Goal: Task Accomplishment & Management: Use online tool/utility

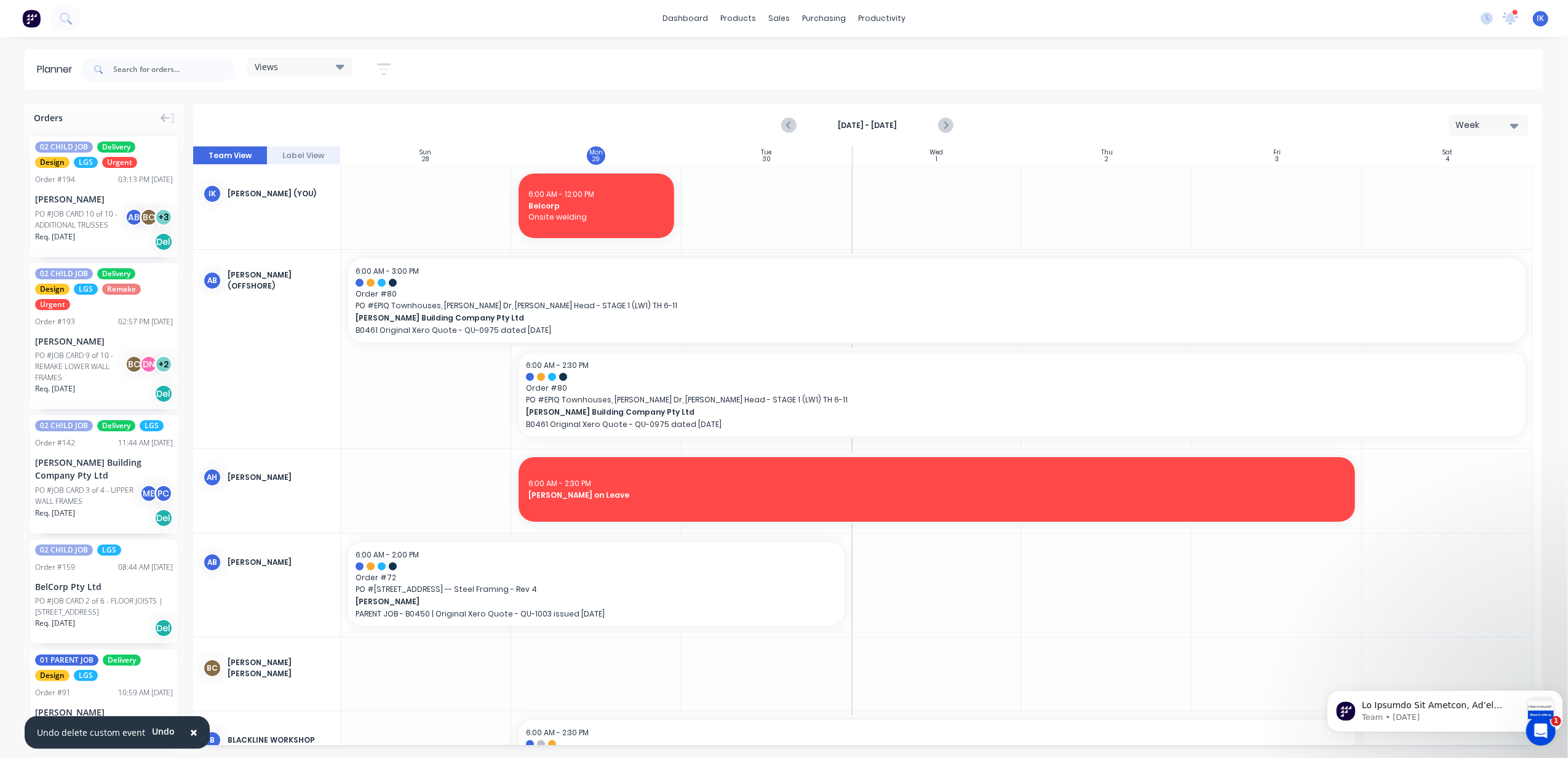
click at [724, 220] on div at bounding box center [766, 207] width 170 height 84
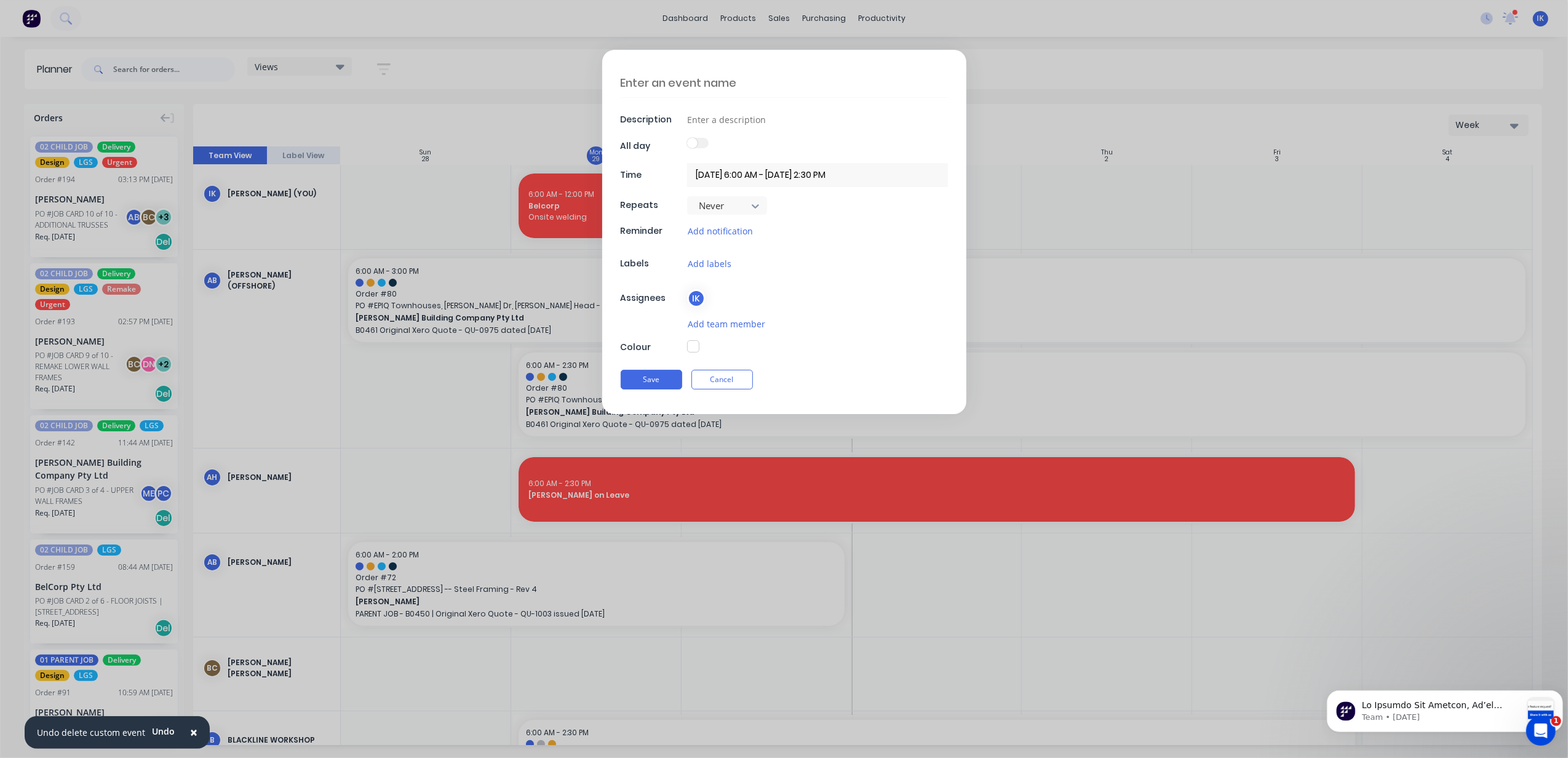
type textarea "x"
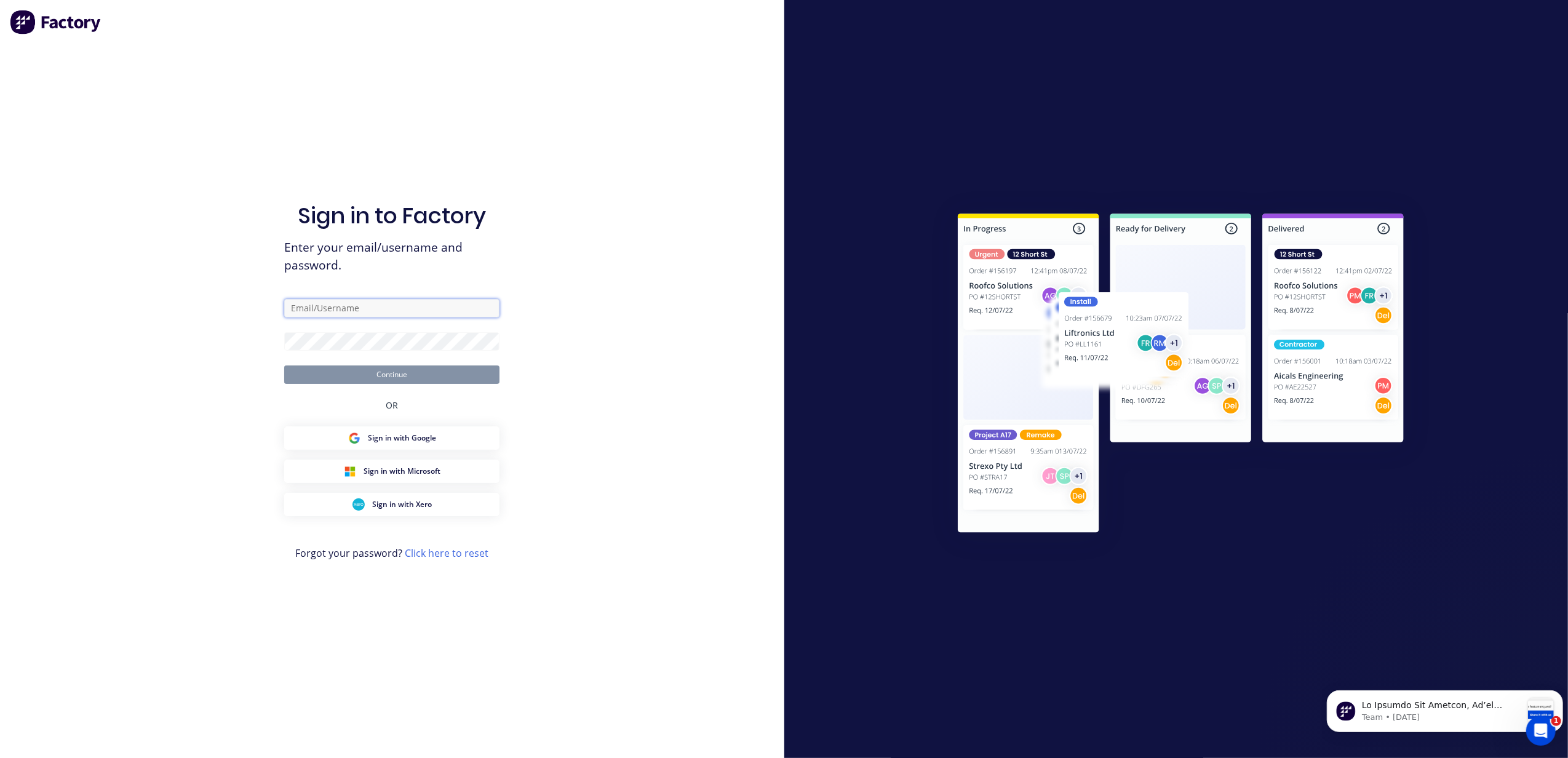
type input "[PERSON_NAME][EMAIL_ADDRESS][DOMAIN_NAME]"
click at [441, 367] on button "Continue" at bounding box center [391, 374] width 215 height 18
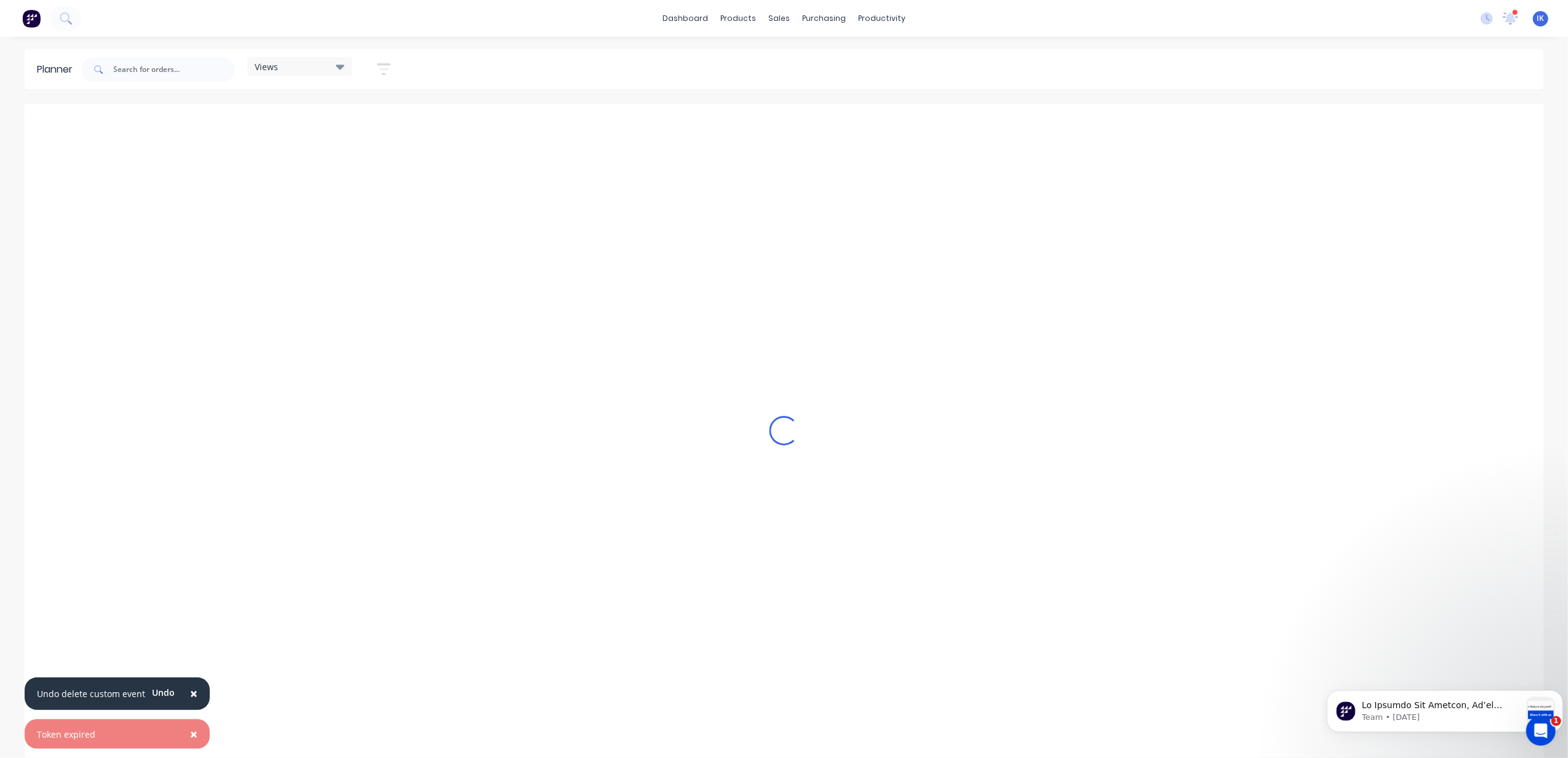
scroll to position [0, 476]
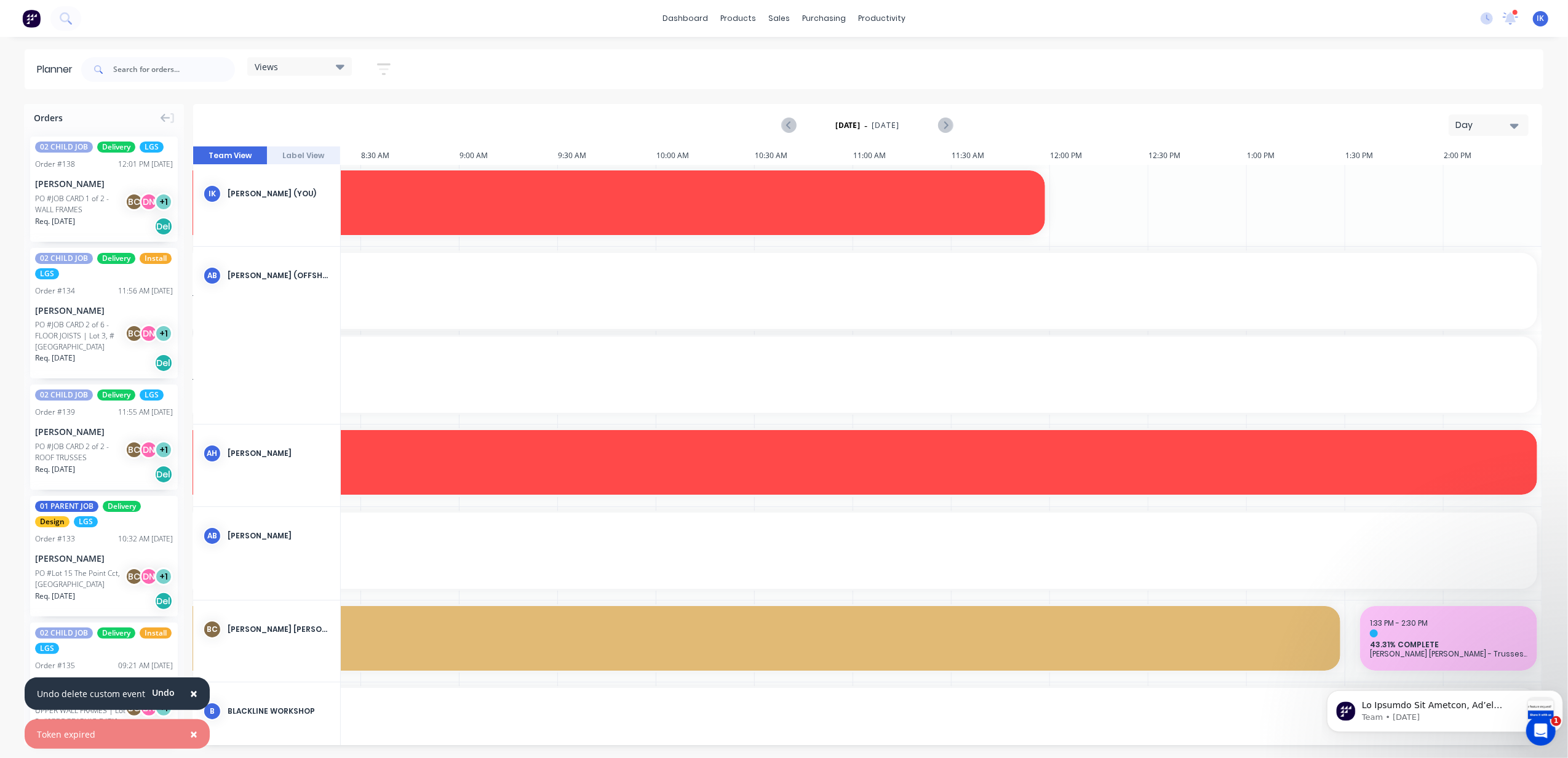
click at [1517, 129] on button "Day" at bounding box center [1489, 125] width 80 height 21
click at [1457, 173] on div "Week" at bounding box center [1467, 183] width 122 height 25
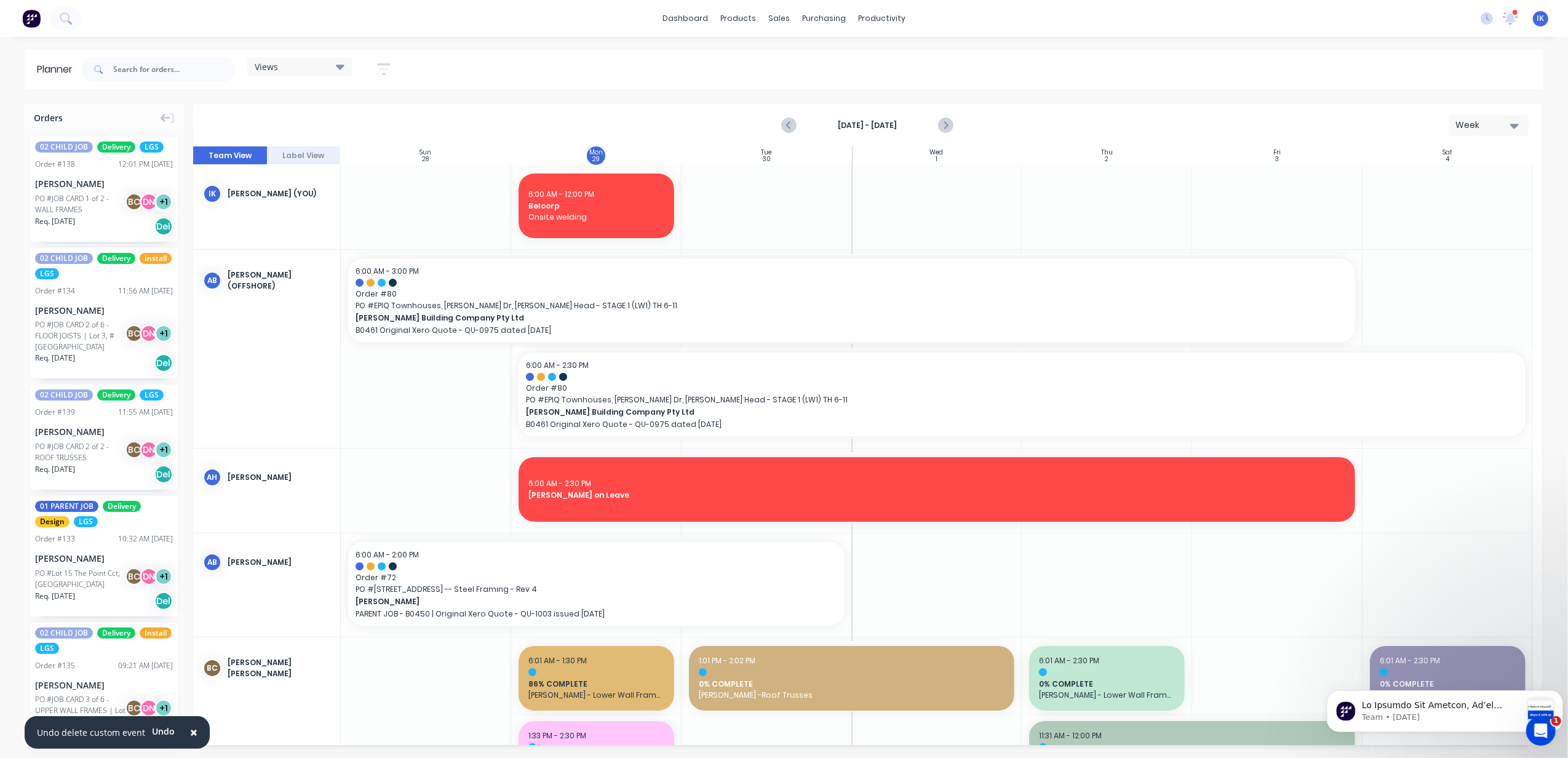
click at [729, 193] on div at bounding box center [766, 207] width 170 height 84
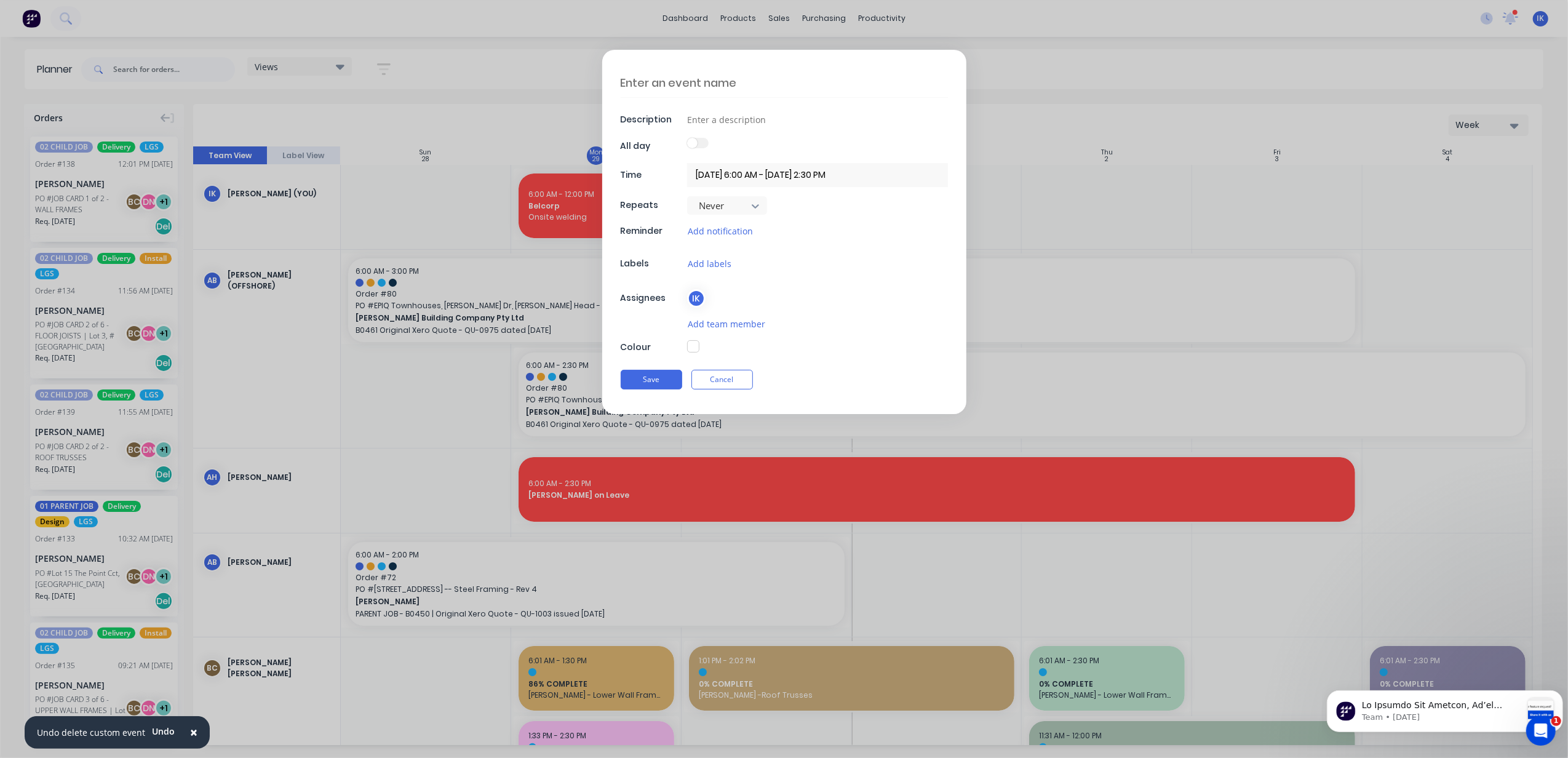
click at [714, 89] on textarea at bounding box center [784, 83] width 327 height 29
type textarea "Lot 1002 [PERSON_NAME]"
click at [731, 125] on input at bounding box center [817, 119] width 261 height 18
type input "Izzy onsite welding"
click at [692, 352] on button "button" at bounding box center [693, 346] width 12 height 12
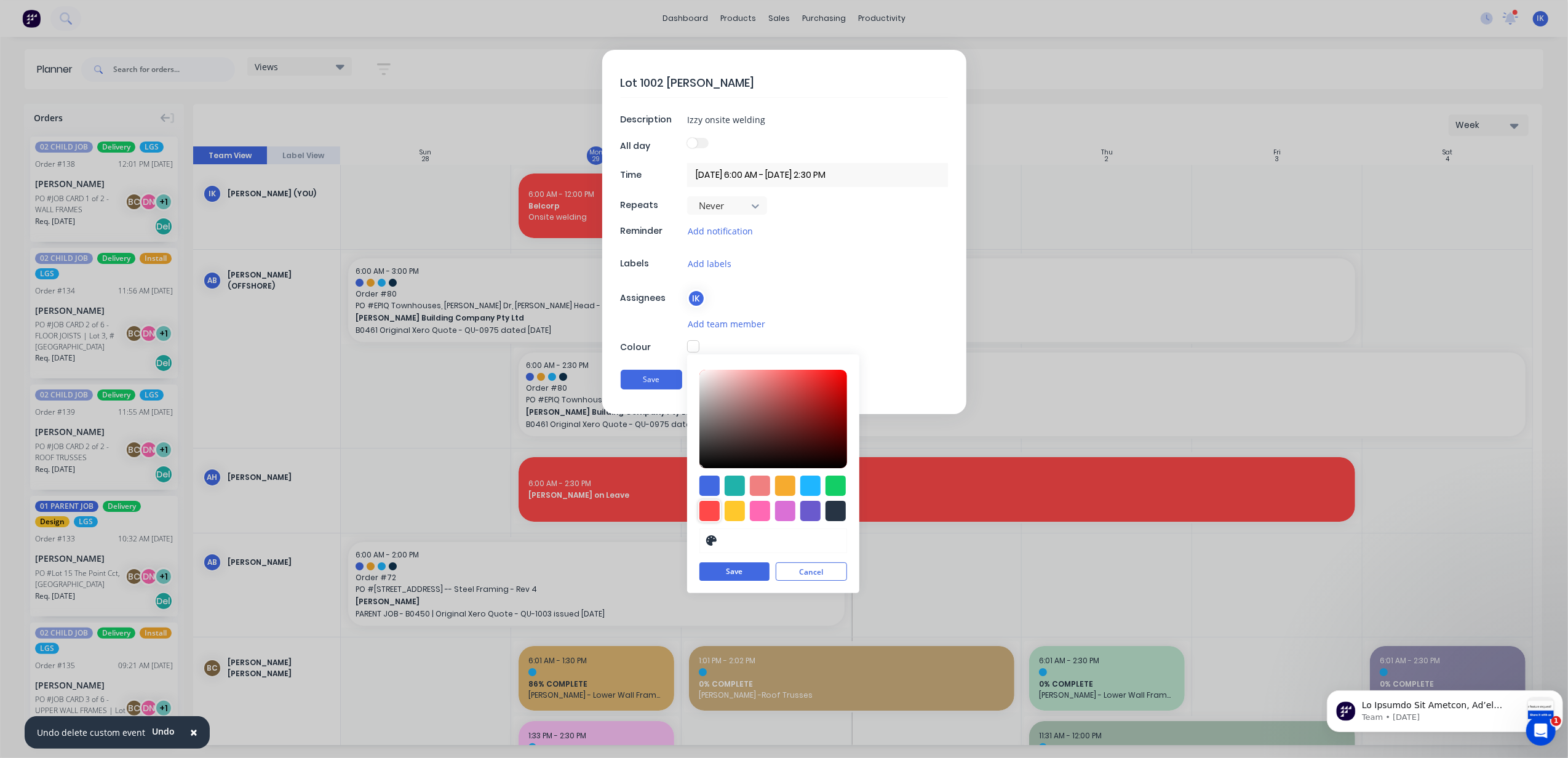
click at [714, 507] on div at bounding box center [709, 511] width 21 height 21
type input "#FF4949"
click at [754, 572] on button "Save" at bounding box center [734, 572] width 70 height 18
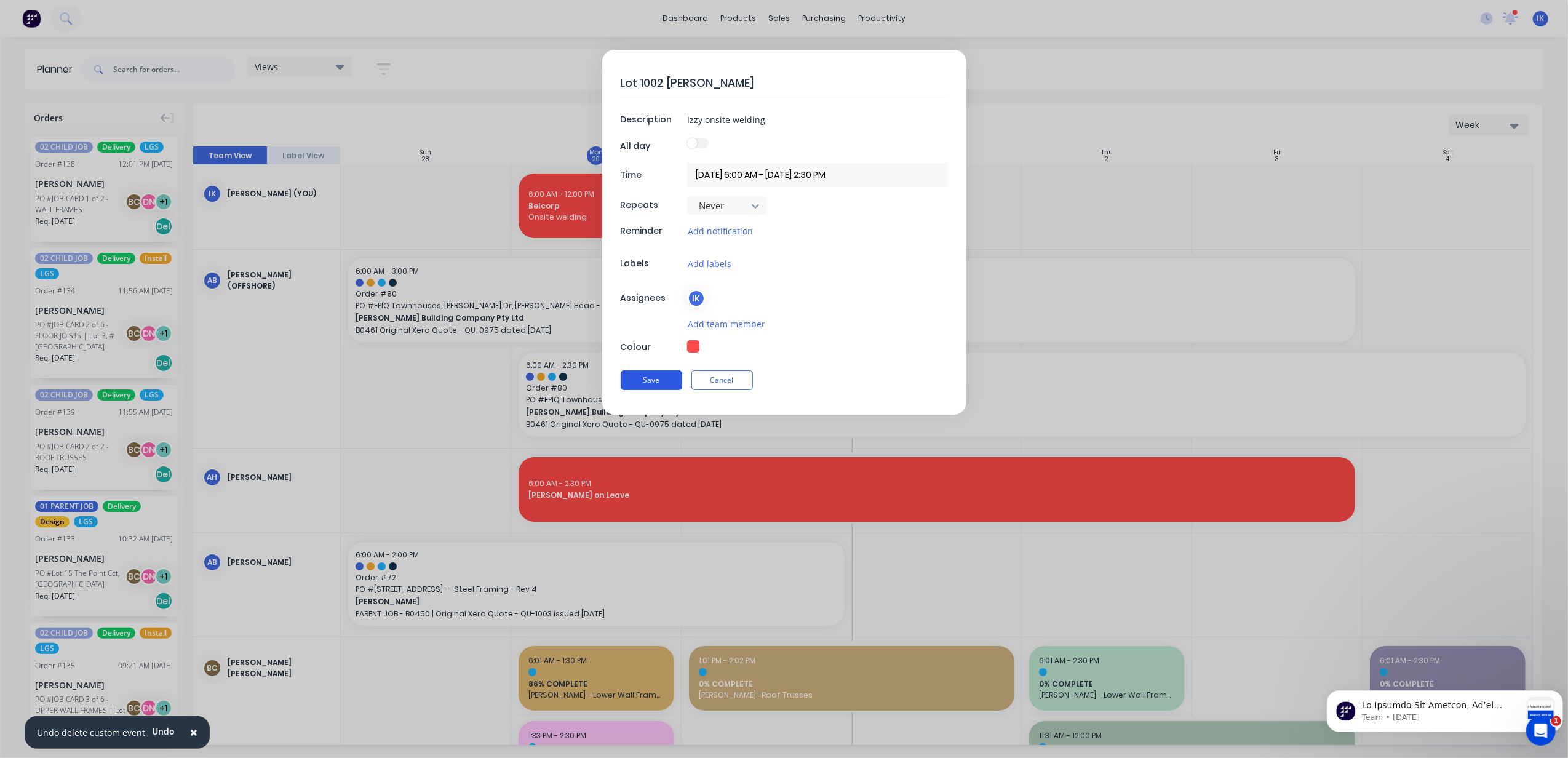
click at [655, 385] on button "Save" at bounding box center [651, 380] width 62 height 20
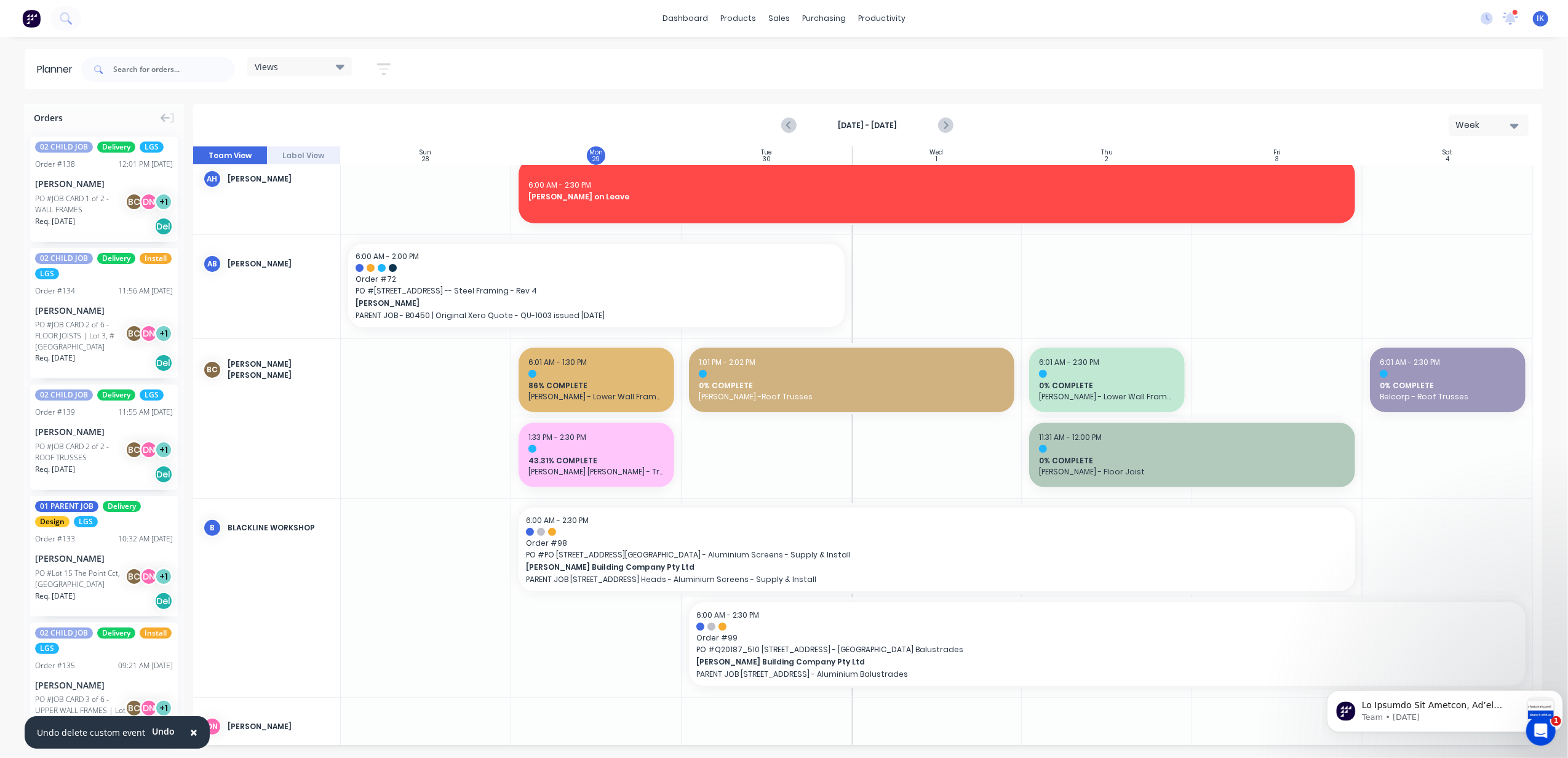
scroll to position [328, 0]
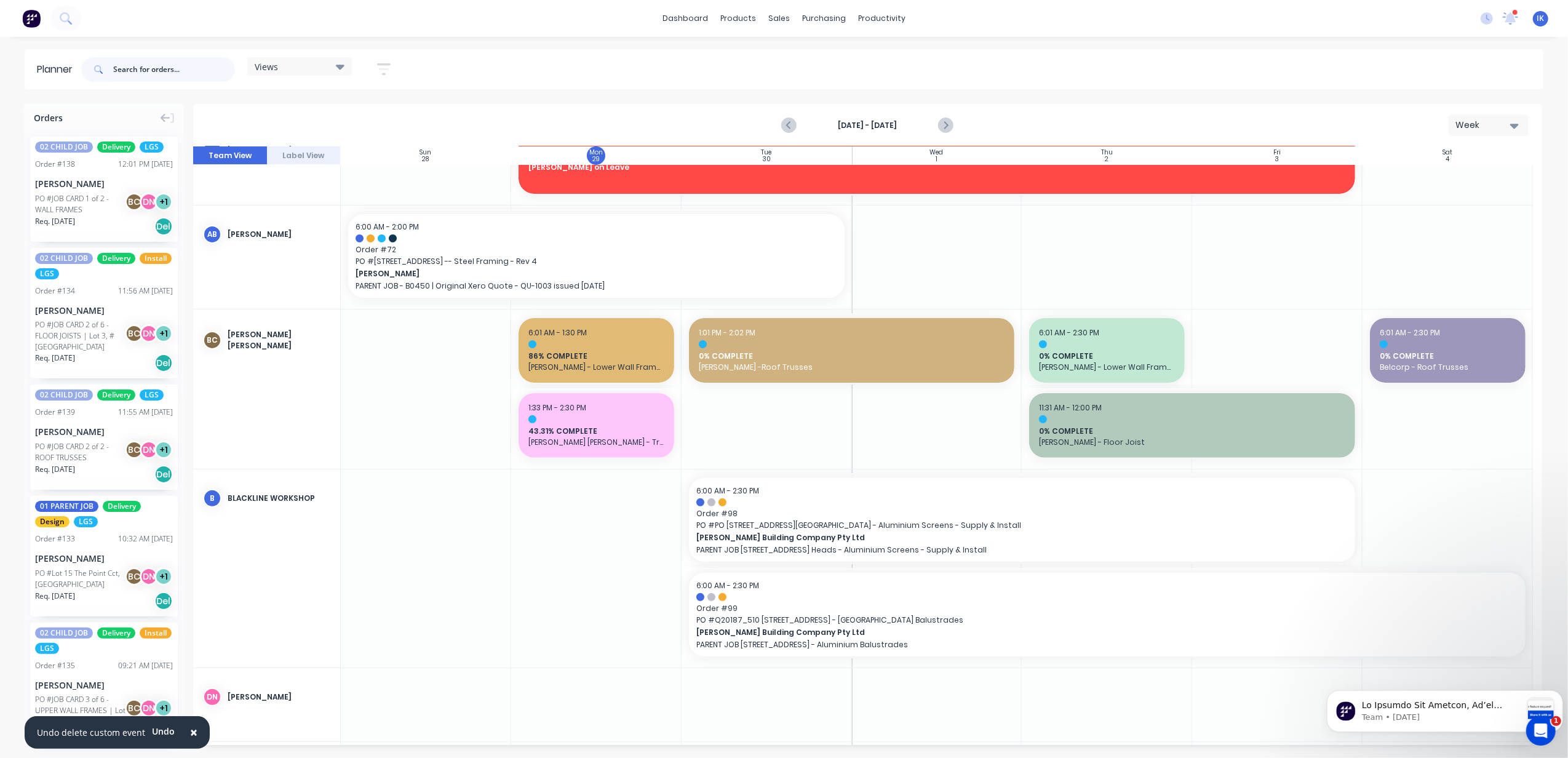
click at [128, 73] on input "text" at bounding box center [174, 70] width 122 height 25
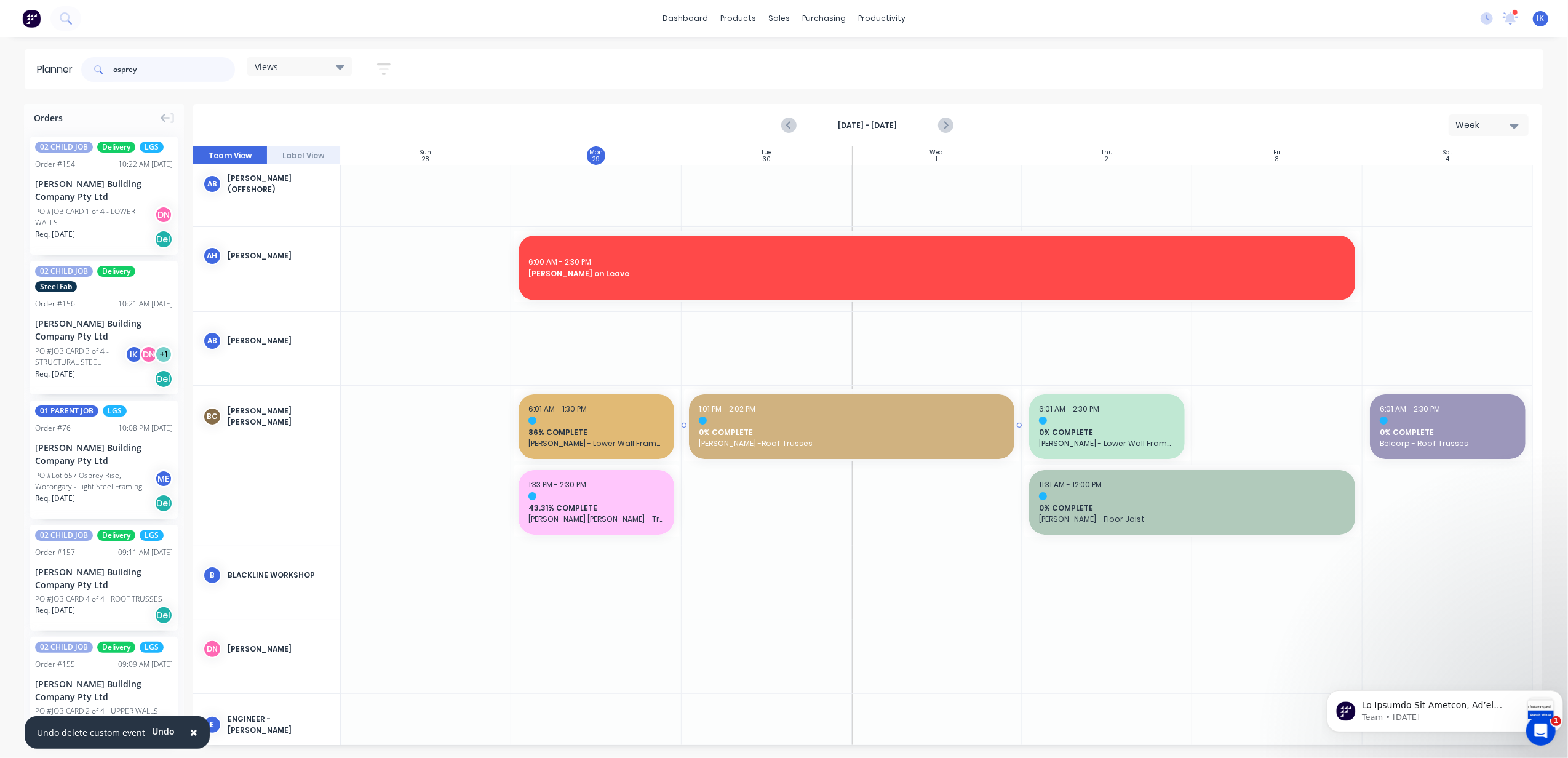
scroll to position [0, 0]
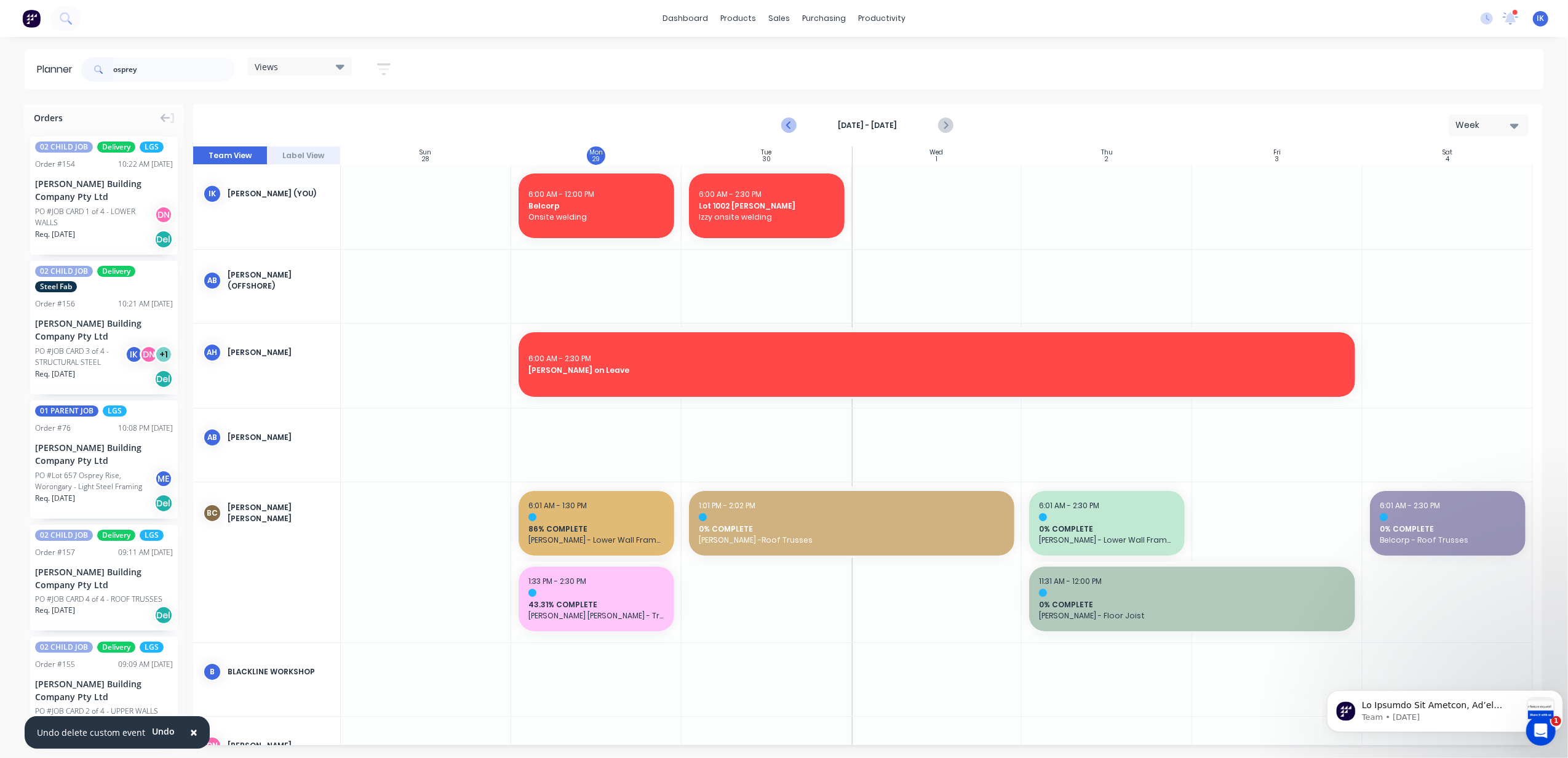
click at [784, 126] on icon "Previous page" at bounding box center [790, 126] width 15 height 15
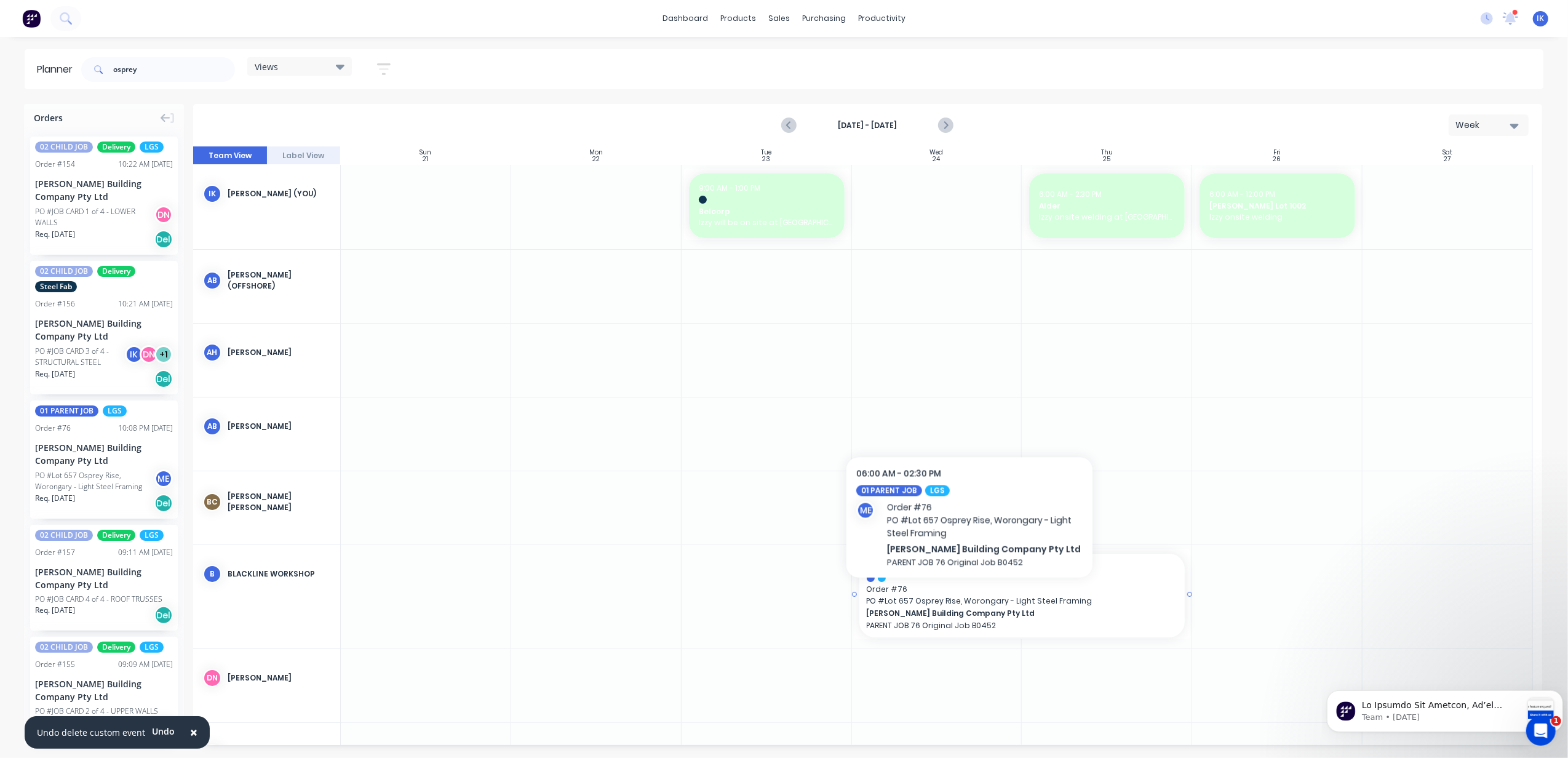
click at [969, 599] on span "PO # Lot 657 Osprey Rise, Worongary - Light Steel Framing" at bounding box center [1022, 601] width 311 height 11
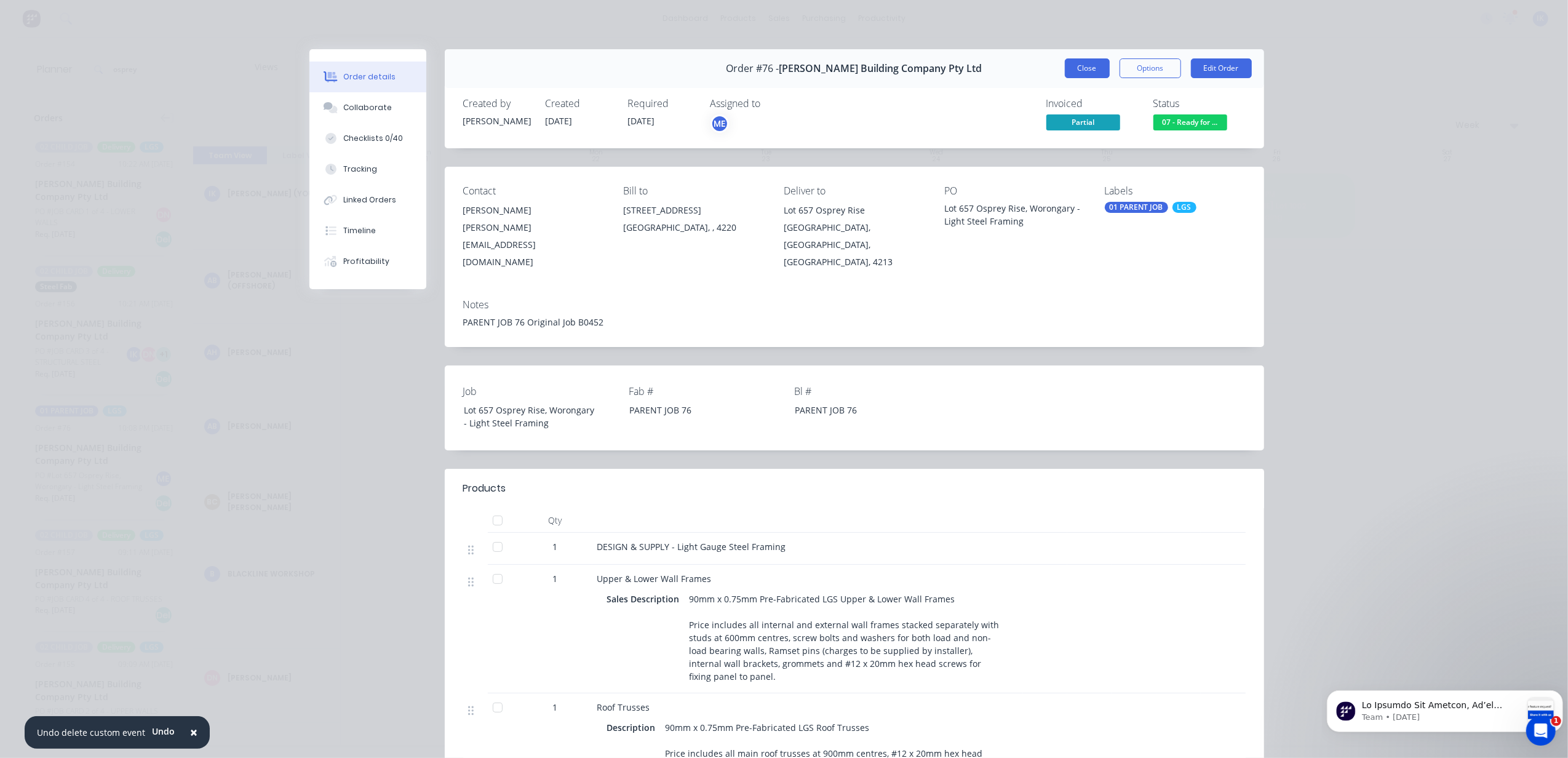
click at [1066, 70] on button "Close" at bounding box center [1088, 68] width 45 height 20
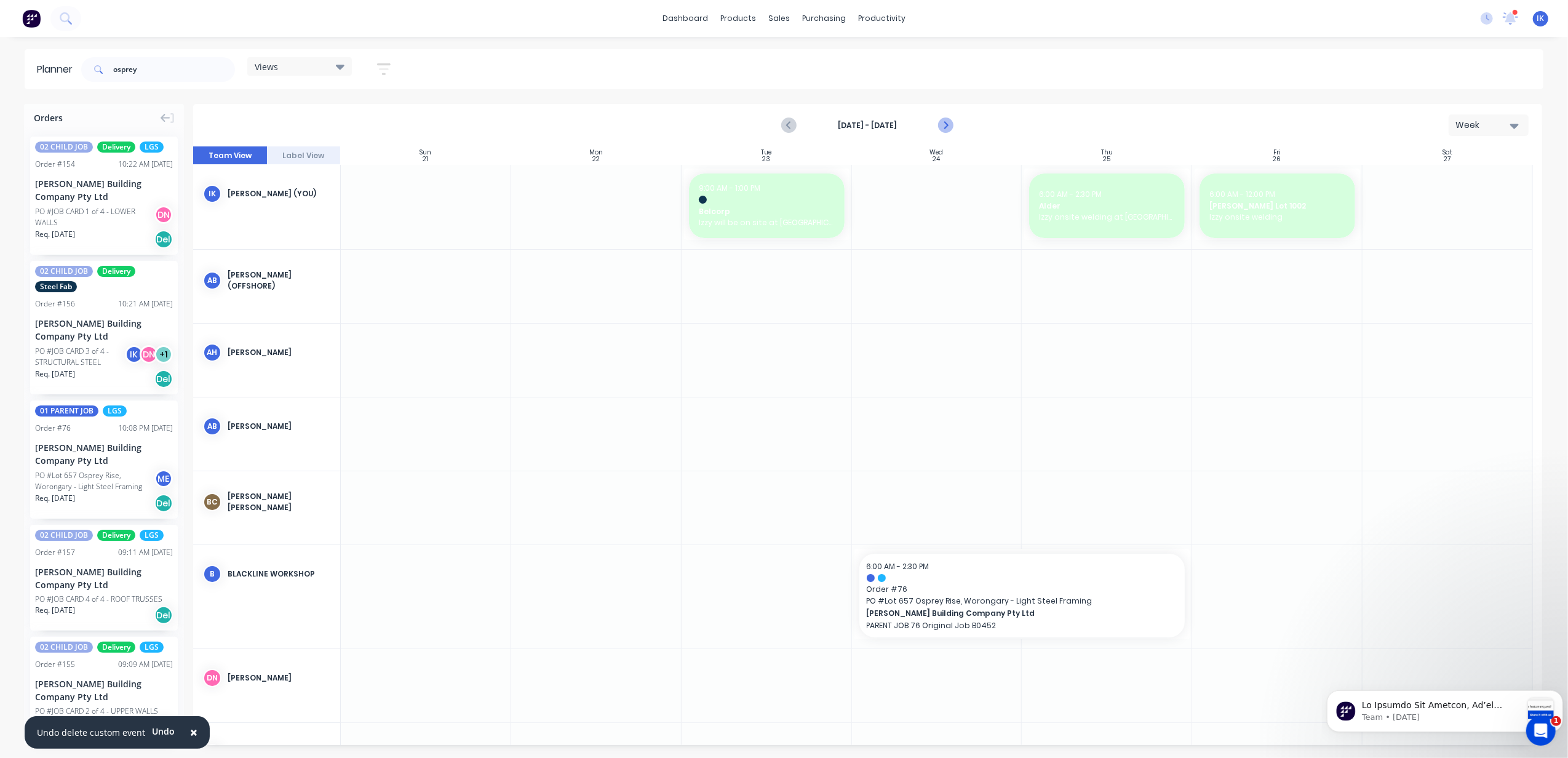
click at [939, 126] on icon "Next page" at bounding box center [945, 126] width 15 height 15
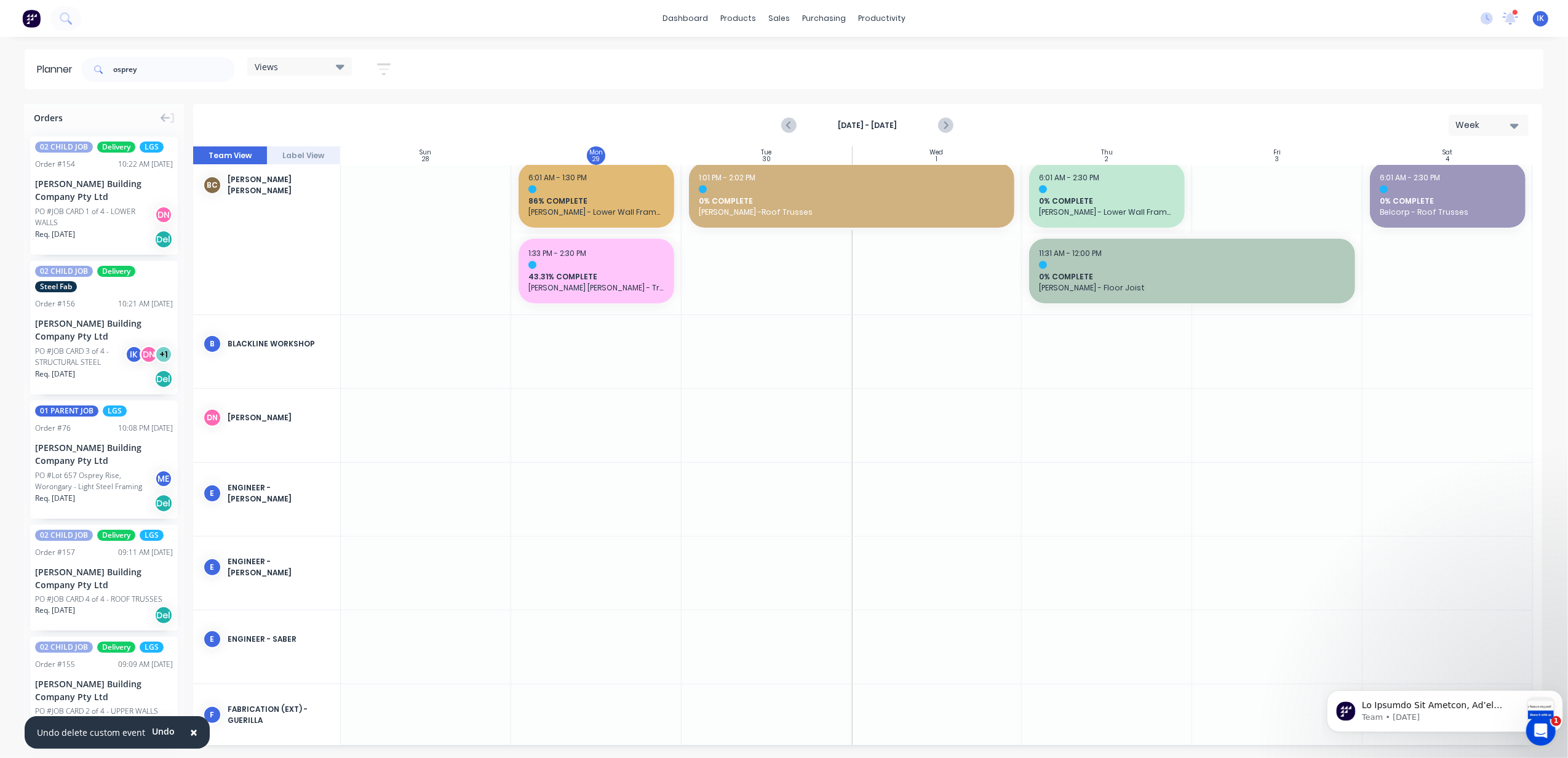
scroll to position [246, 0]
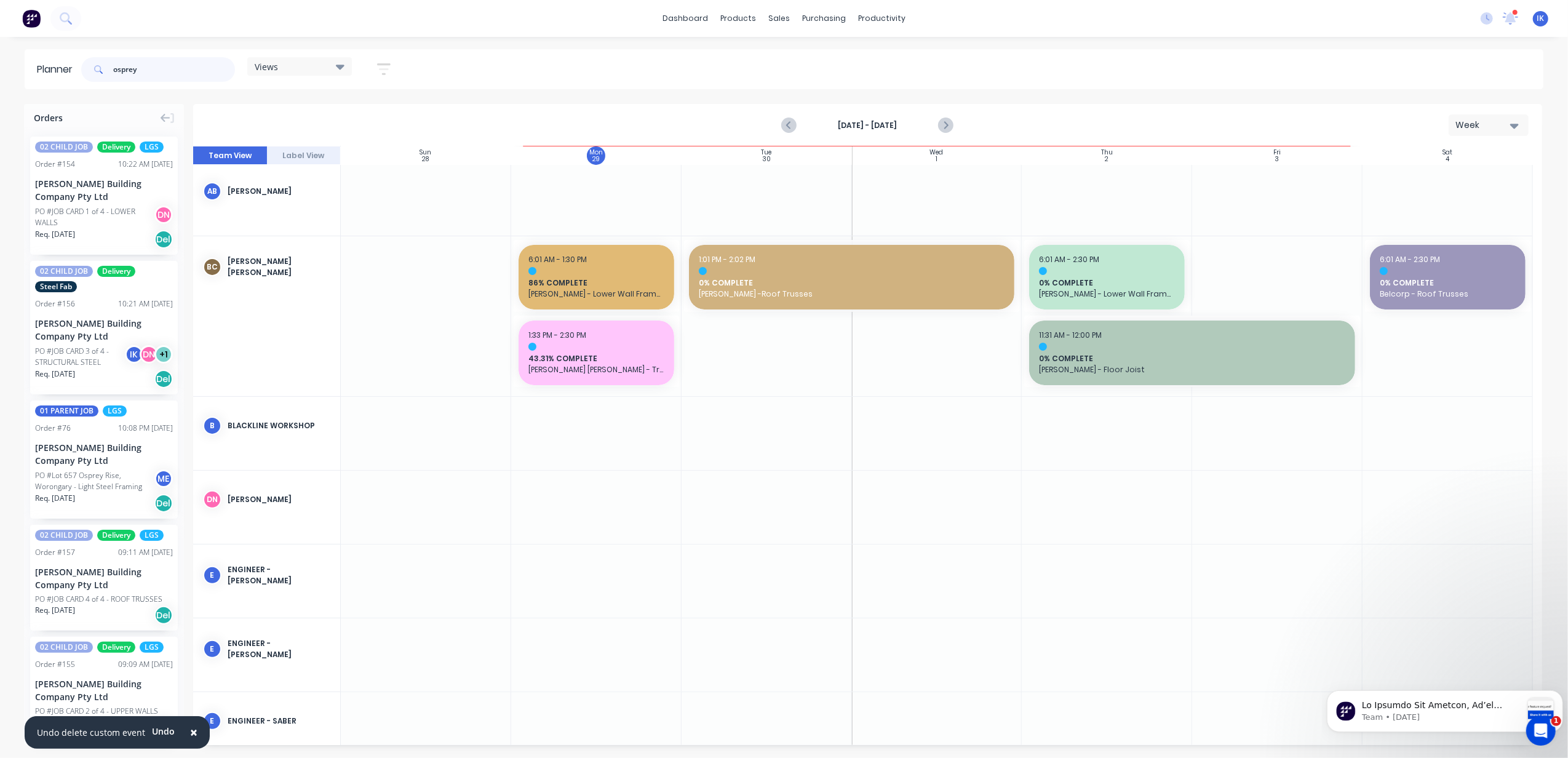
click at [186, 75] on input "osprey" at bounding box center [174, 70] width 122 height 25
type input "o"
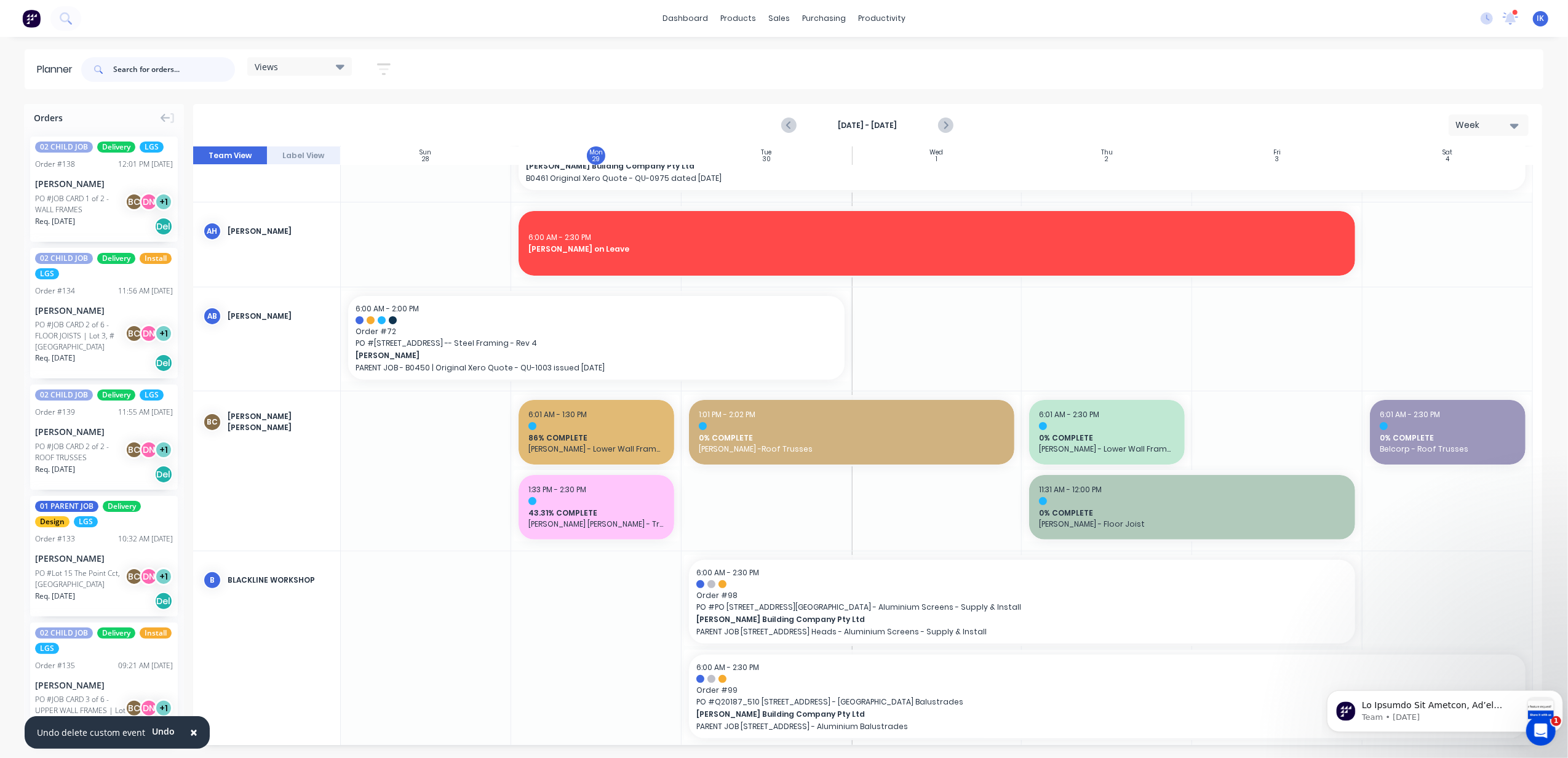
scroll to position [328, 0]
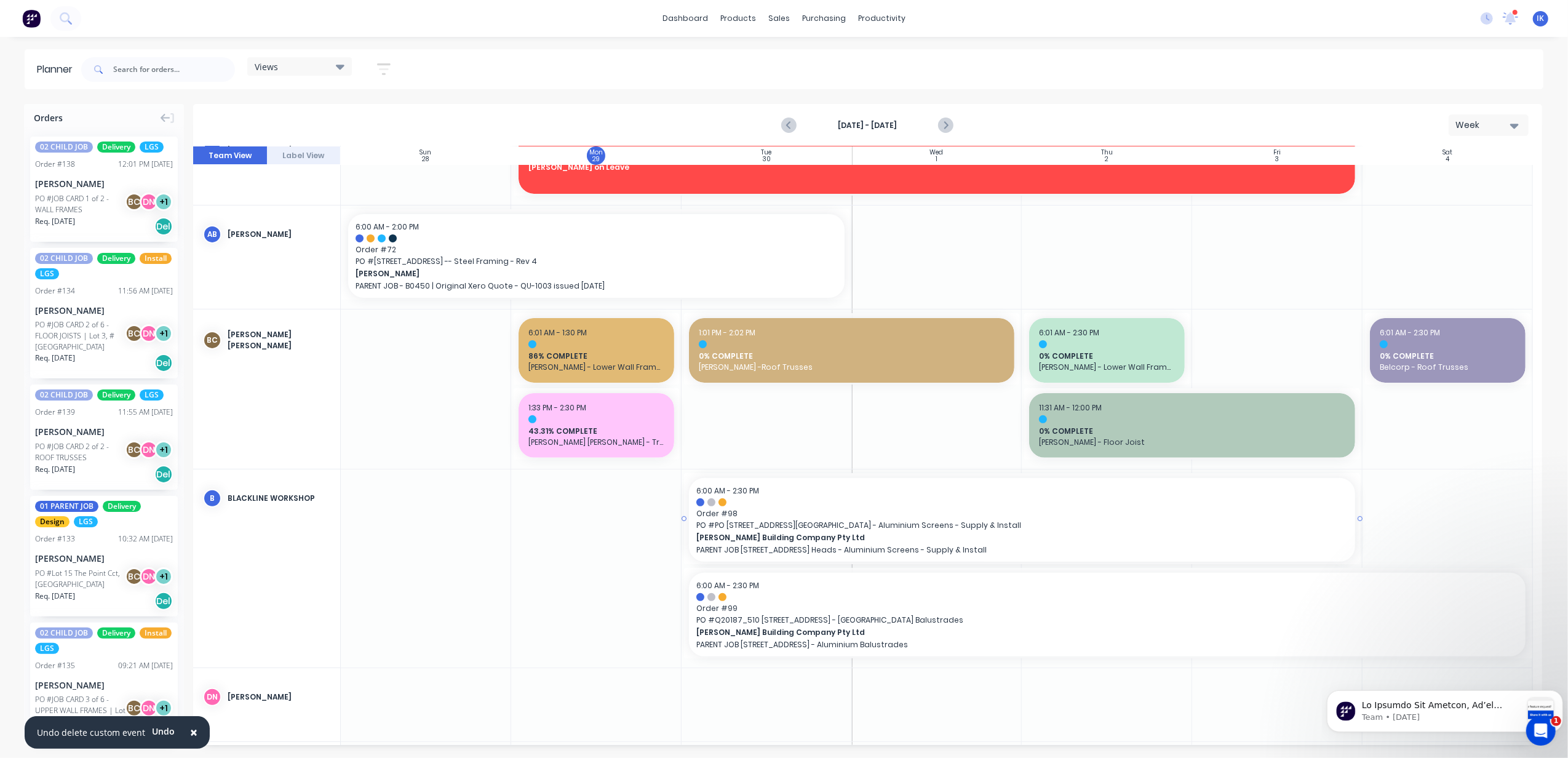
drag, startPoint x: 685, startPoint y: 513, endPoint x: 852, endPoint y: 528, distance: 167.7
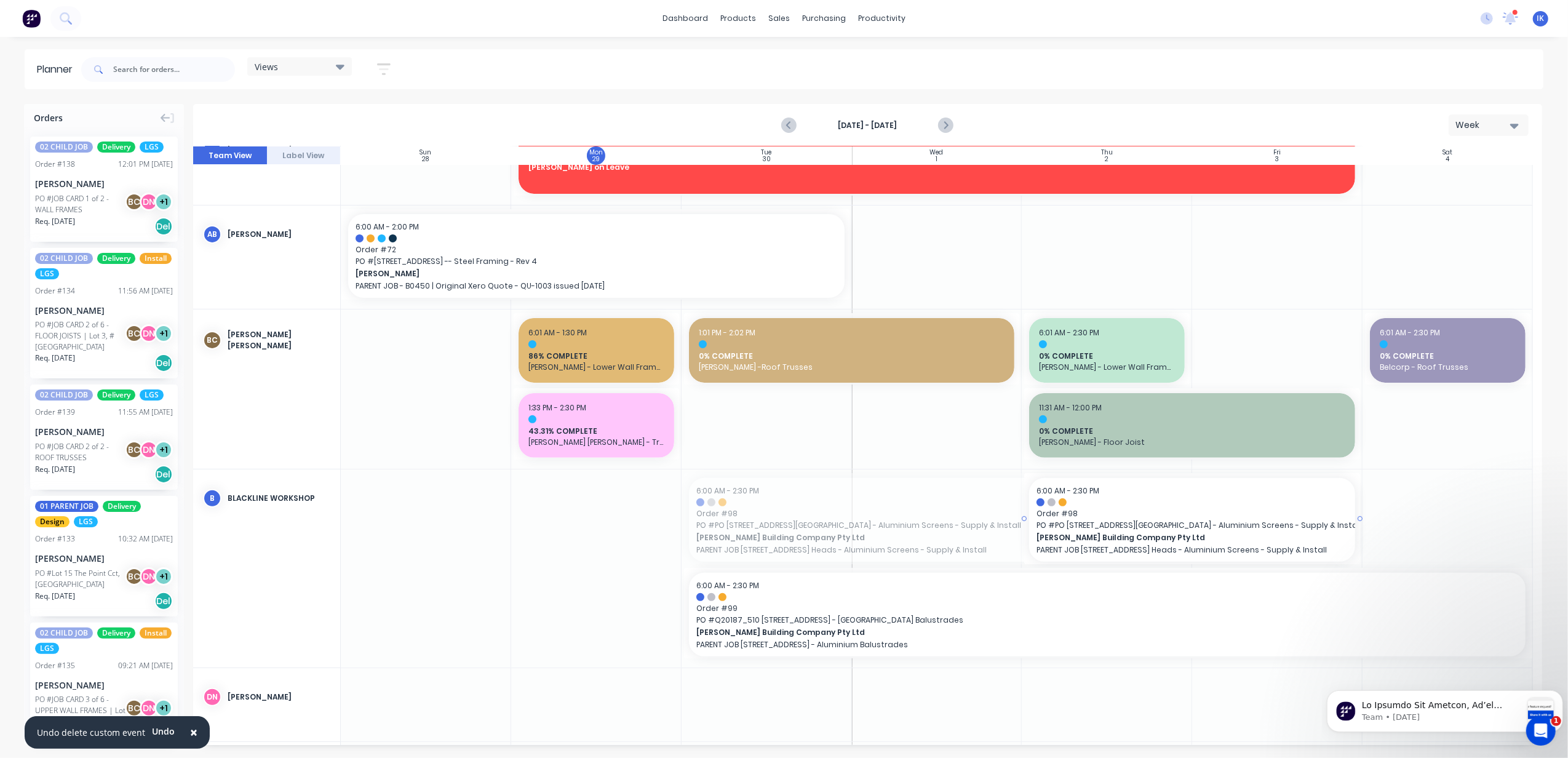
drag, startPoint x: 682, startPoint y: 521, endPoint x: 857, endPoint y: 530, distance: 175.2
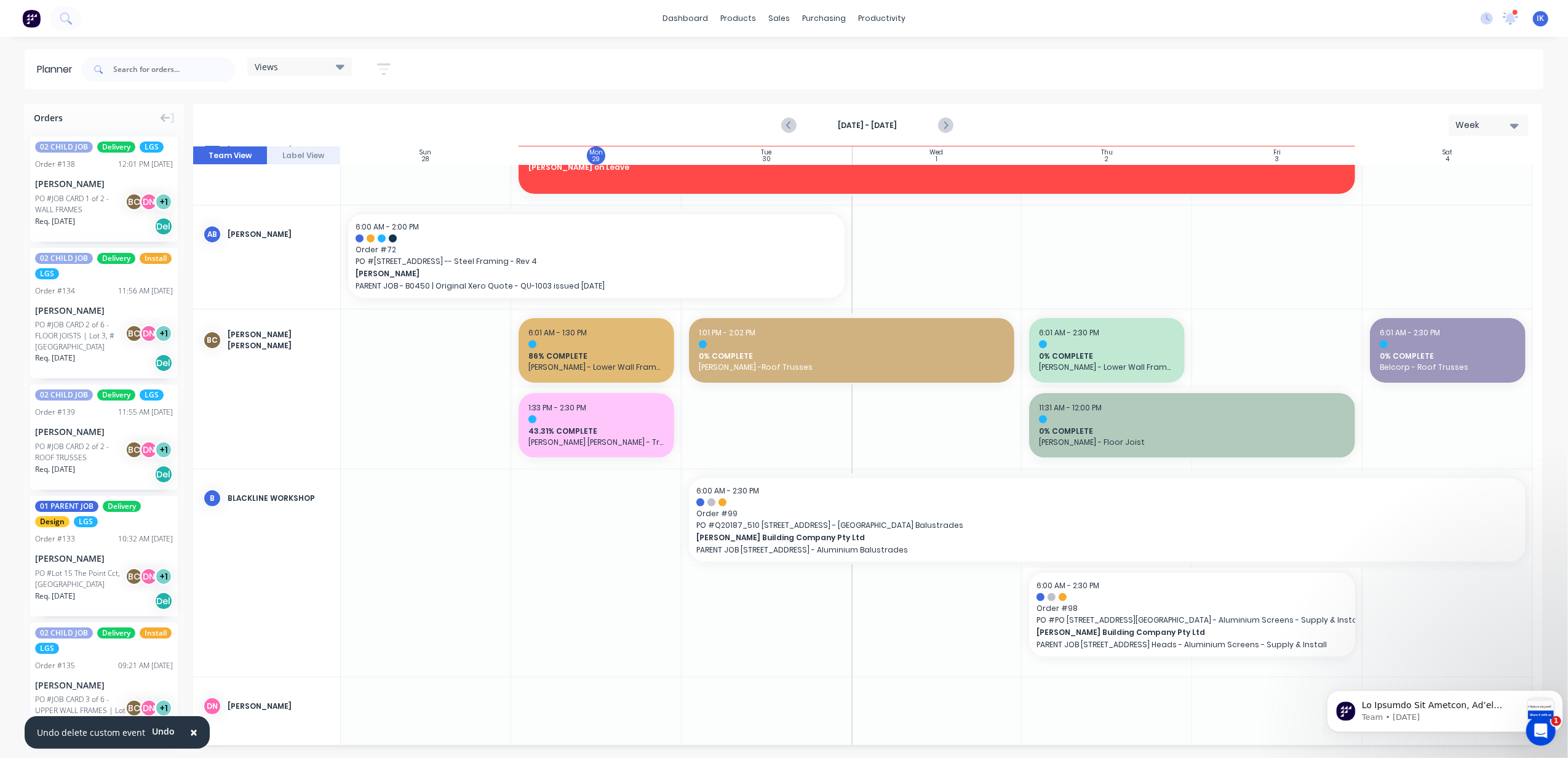
drag, startPoint x: 1020, startPoint y: 619, endPoint x: 857, endPoint y: 599, distance: 164.2
drag, startPoint x: 1022, startPoint y: 616, endPoint x: 850, endPoint y: 624, distance: 172.2
click at [1022, 618] on div at bounding box center [867, 445] width 1349 height 599
drag, startPoint x: 1030, startPoint y: 614, endPoint x: 846, endPoint y: 638, distance: 185.6
click at [846, 638] on div at bounding box center [867, 445] width 1349 height 599
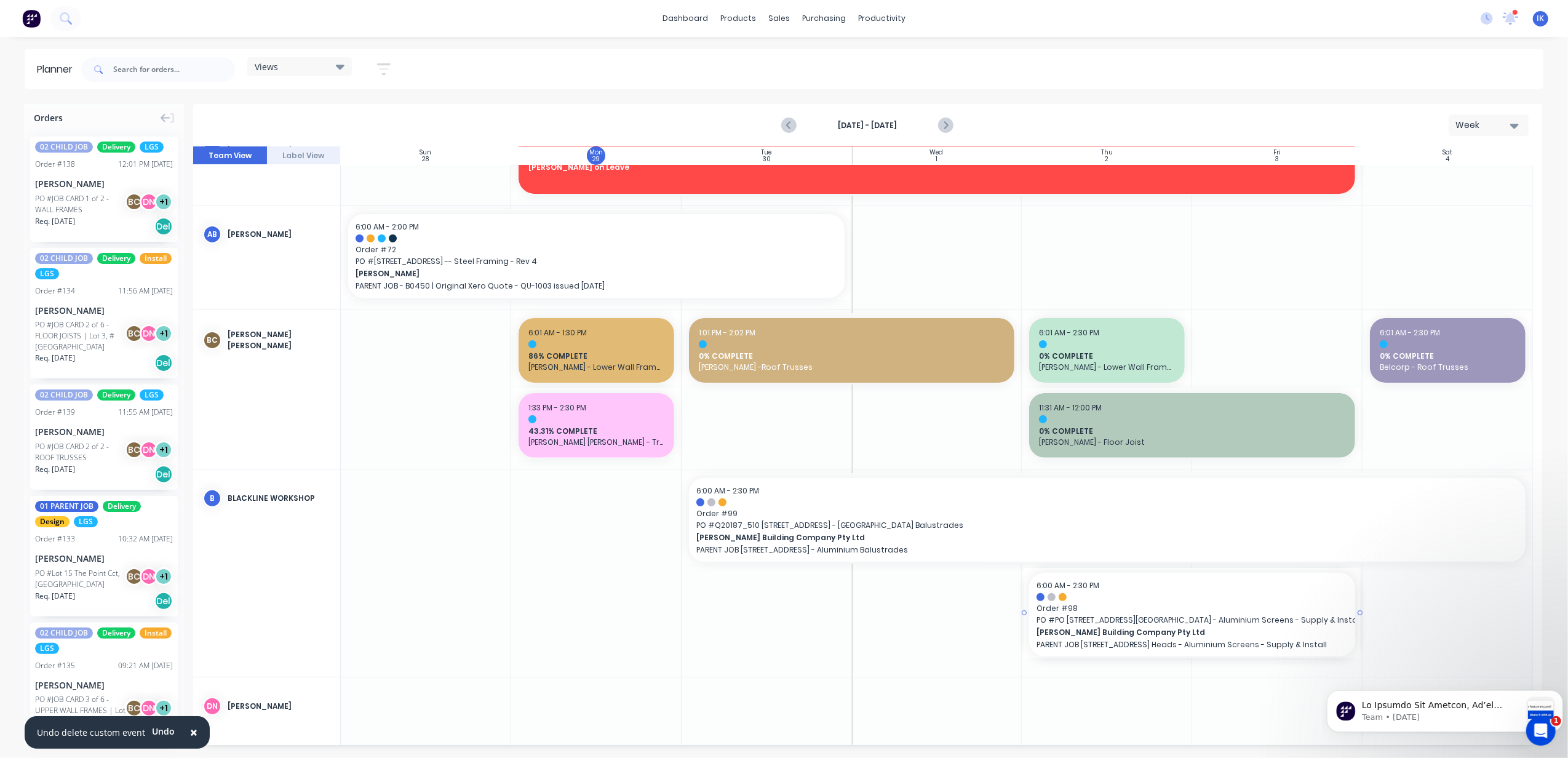
drag, startPoint x: 1138, startPoint y: 631, endPoint x: 963, endPoint y: 626, distance: 175.1
click at [963, 626] on div at bounding box center [867, 445] width 1349 height 599
click at [1219, 640] on div at bounding box center [867, 445] width 1349 height 599
drag, startPoint x: 1216, startPoint y: 638, endPoint x: 1159, endPoint y: 607, distance: 64.9
click at [1159, 607] on div at bounding box center [867, 445] width 1349 height 599
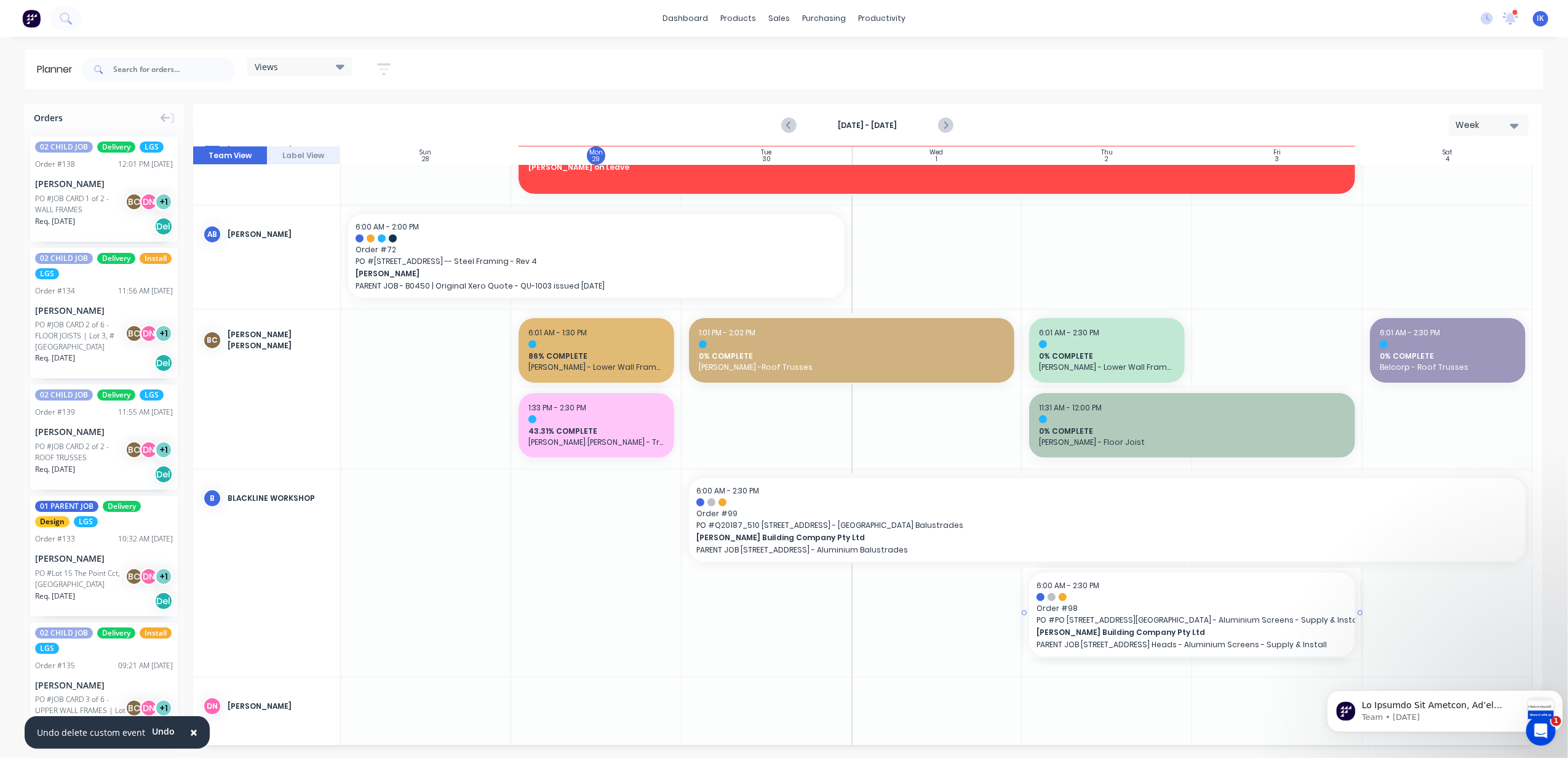
click at [694, 229] on div at bounding box center [867, 445] width 1349 height 599
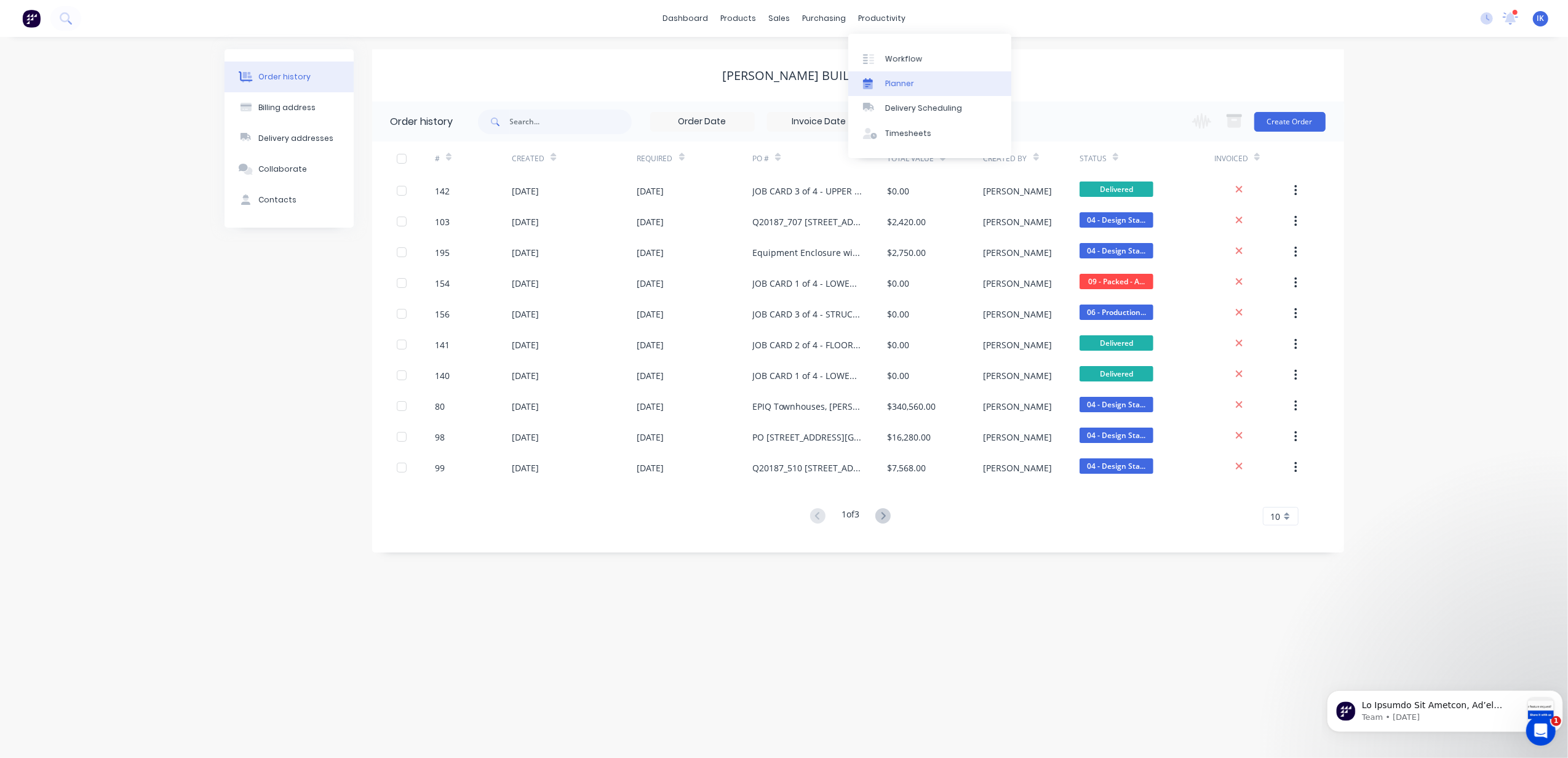
click at [891, 83] on div "Planner" at bounding box center [900, 83] width 29 height 11
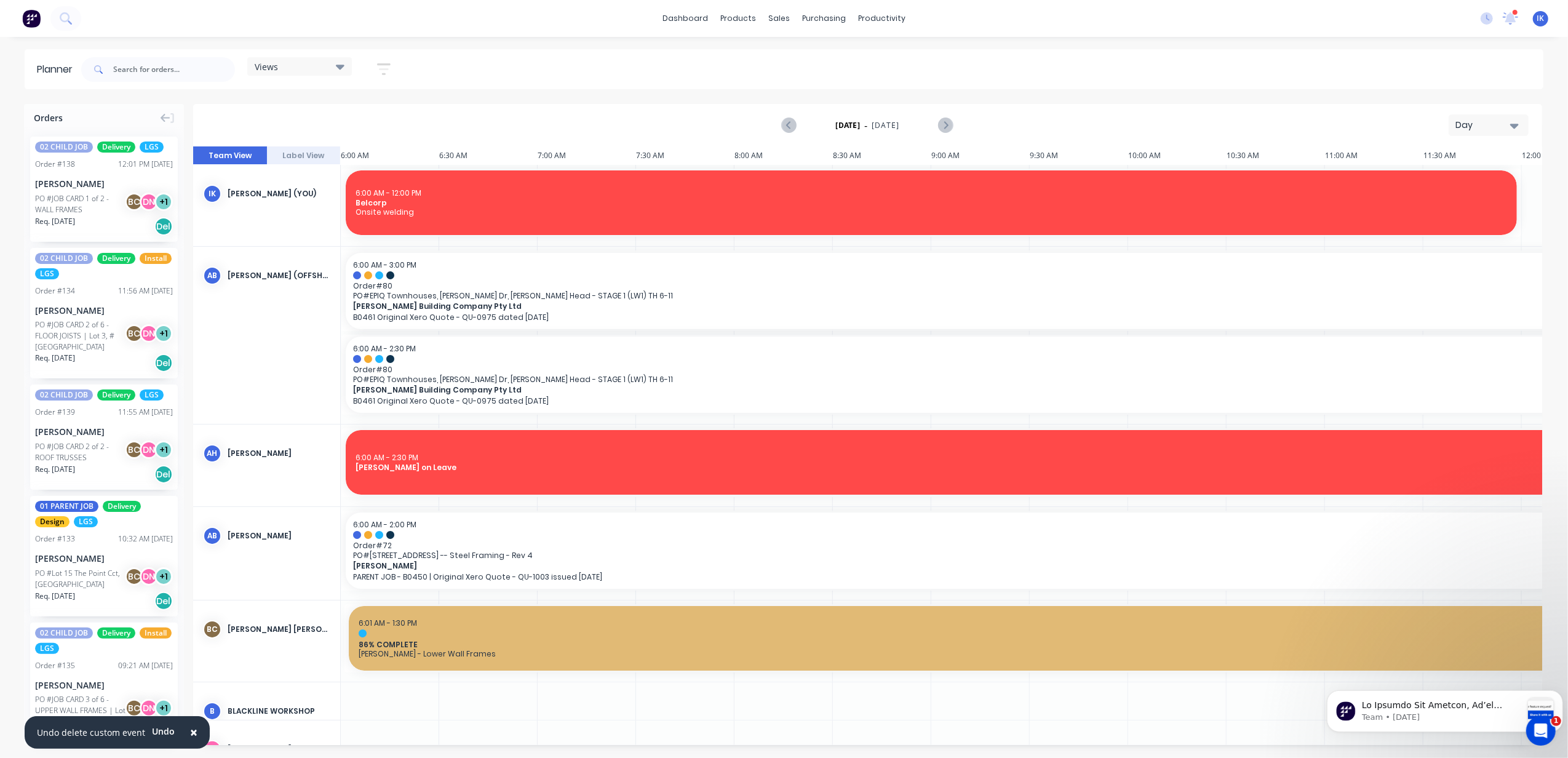
scroll to position [0, 476]
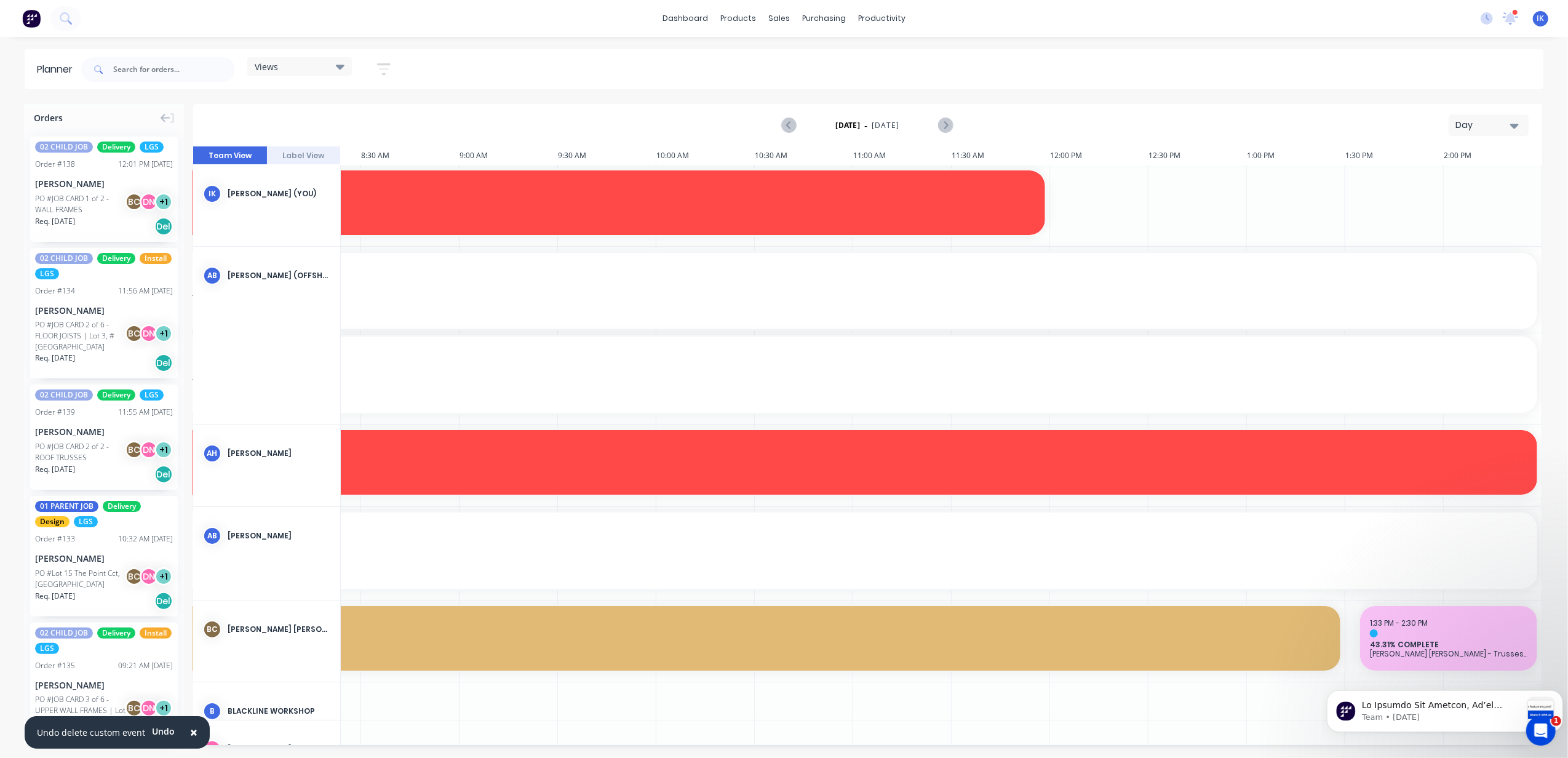
click at [1502, 129] on div "Day" at bounding box center [1484, 125] width 57 height 13
click at [1481, 183] on div "Week" at bounding box center [1467, 183] width 122 height 25
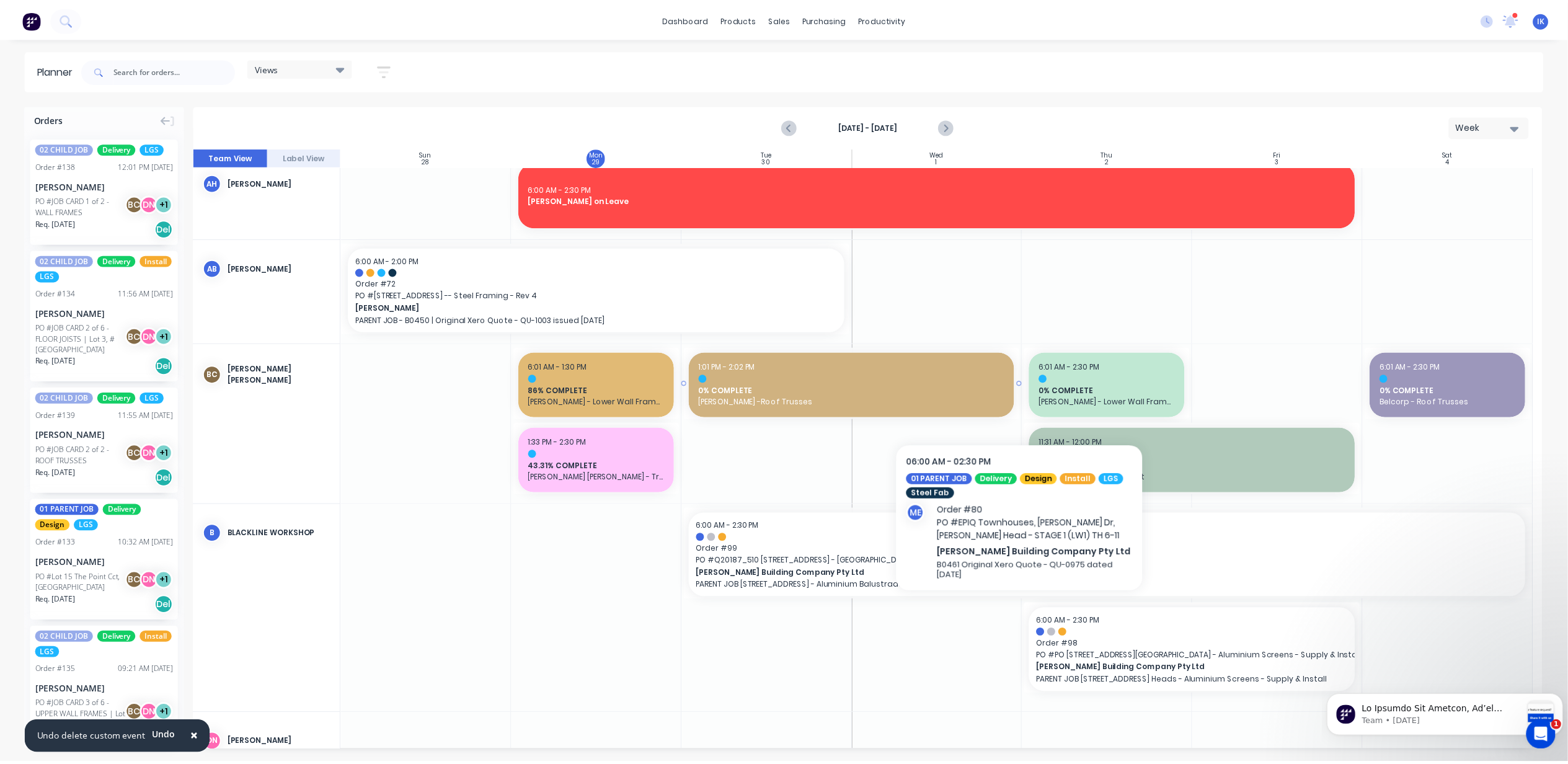
scroll to position [330, 0]
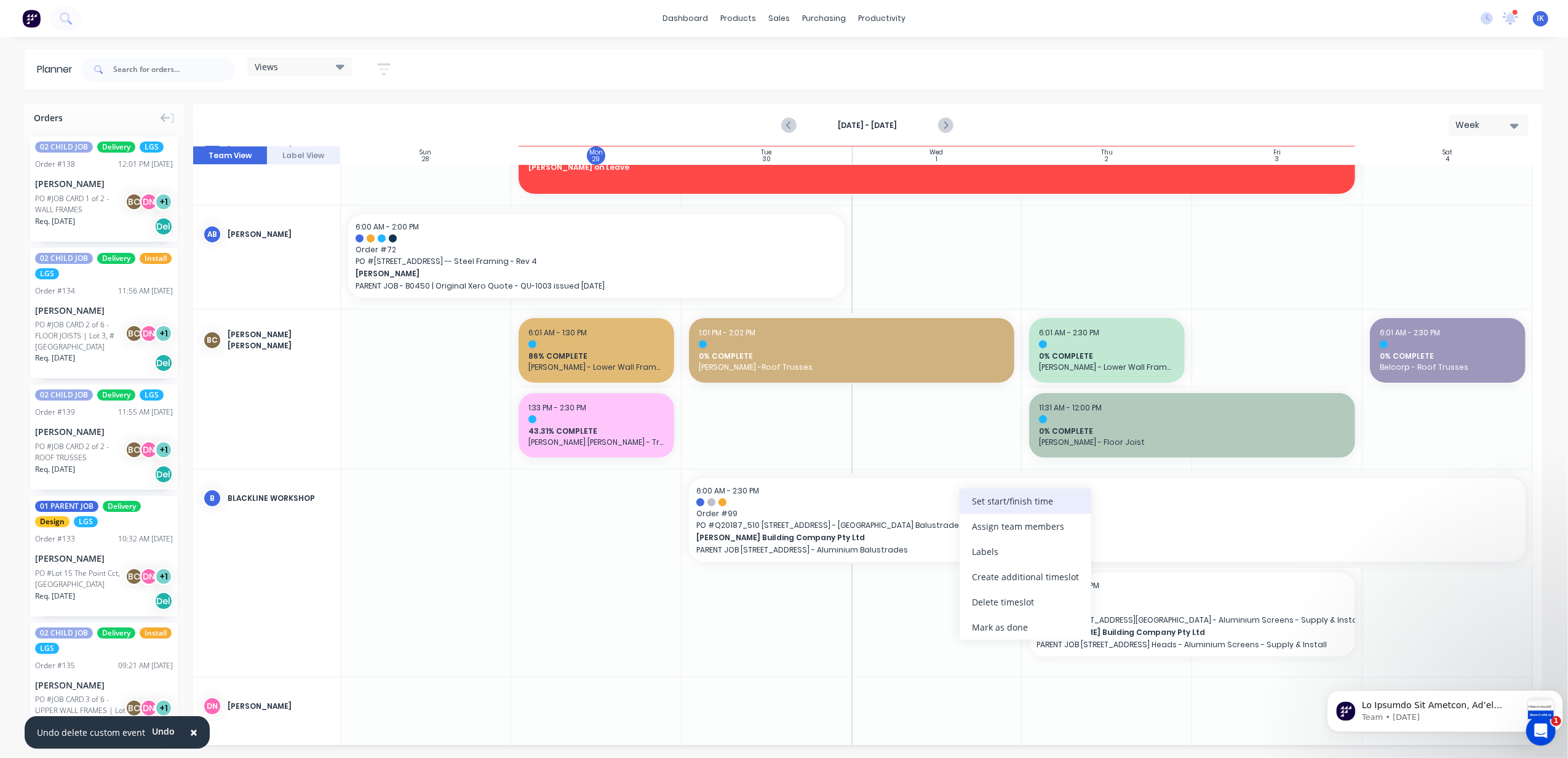
click at [985, 500] on div "Set start/finish time" at bounding box center [1025, 501] width 131 height 25
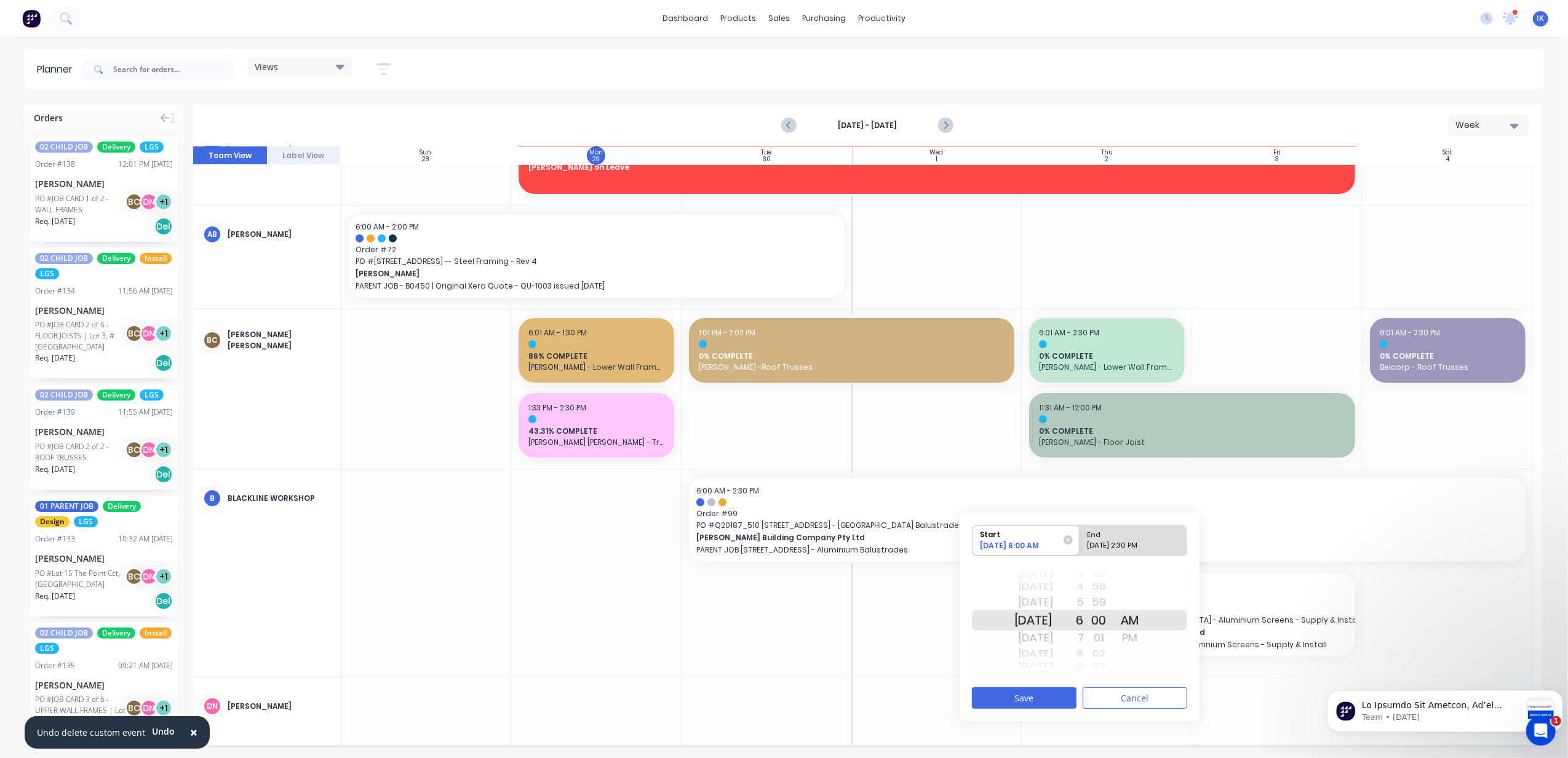
click at [1145, 545] on div "[DATE] 2:30 PM" at bounding box center [1128, 548] width 89 height 15
click at [1080, 545] on input "End [DATE] 2:30 PM" at bounding box center [1080, 540] width 1 height 30
radio input "true"
click at [1066, 692] on button "Save" at bounding box center [1024, 697] width 105 height 21
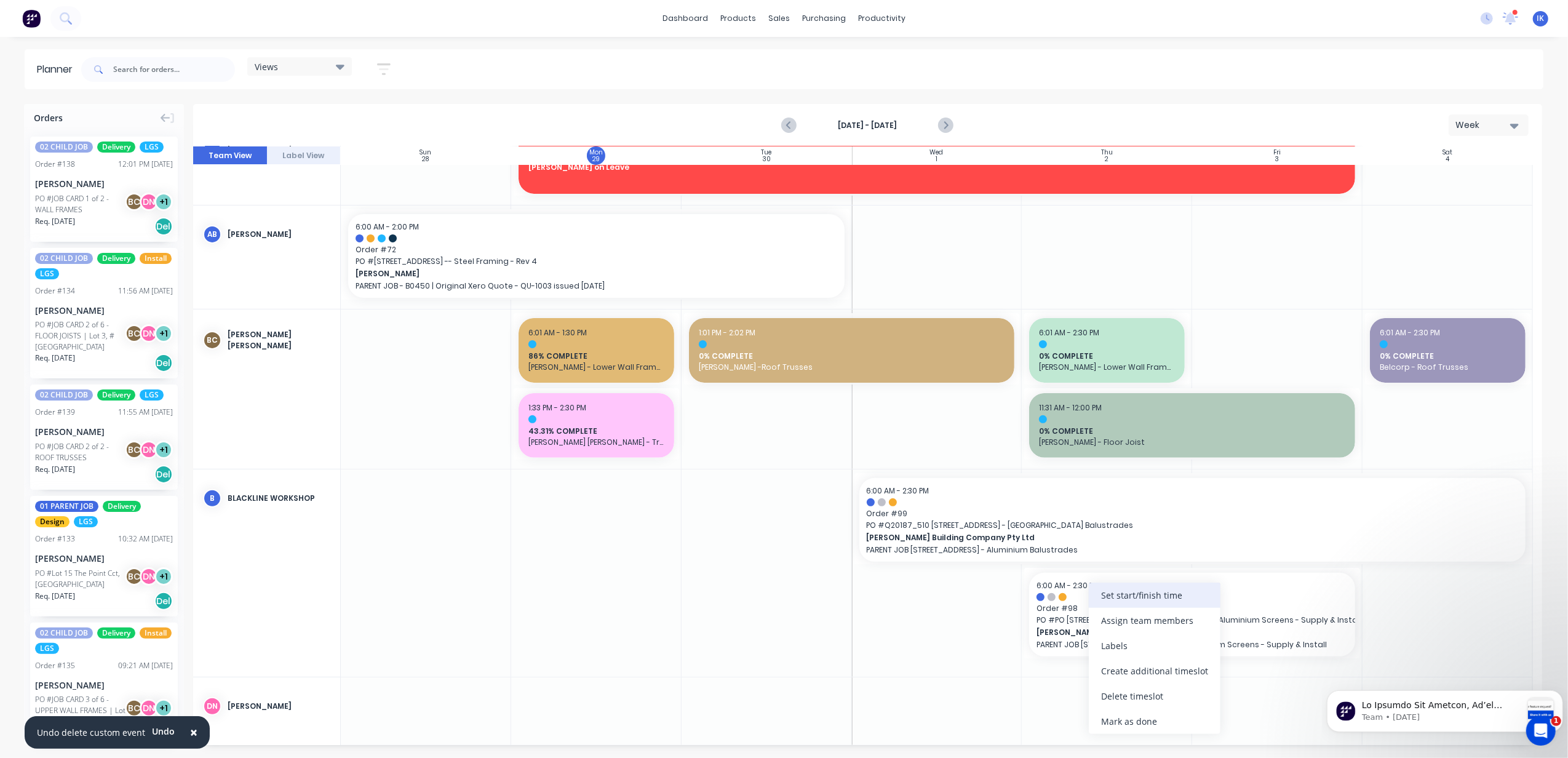
click at [1140, 601] on div "Set start/finish time" at bounding box center [1155, 595] width 131 height 25
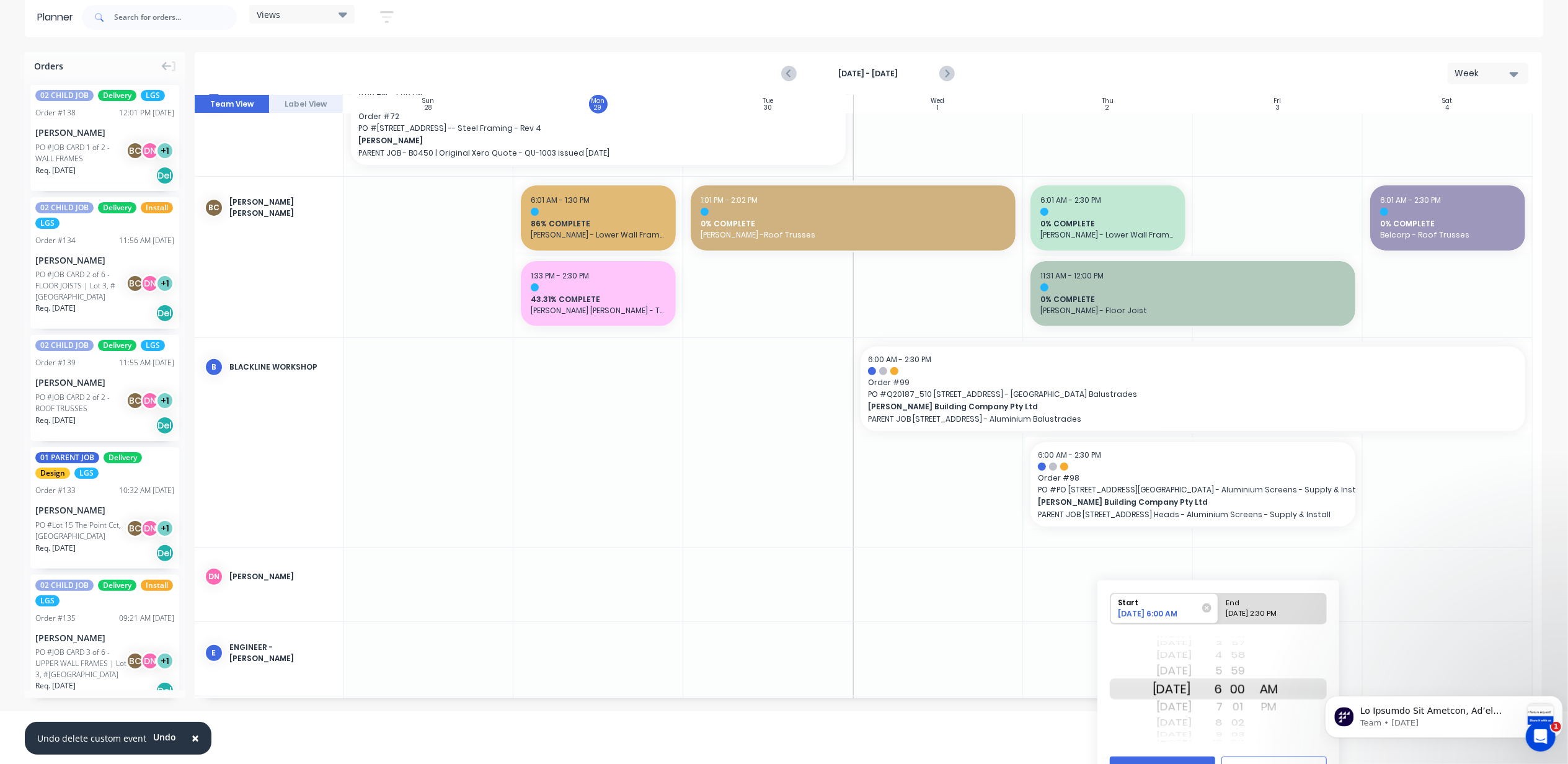
scroll to position [81, 0]
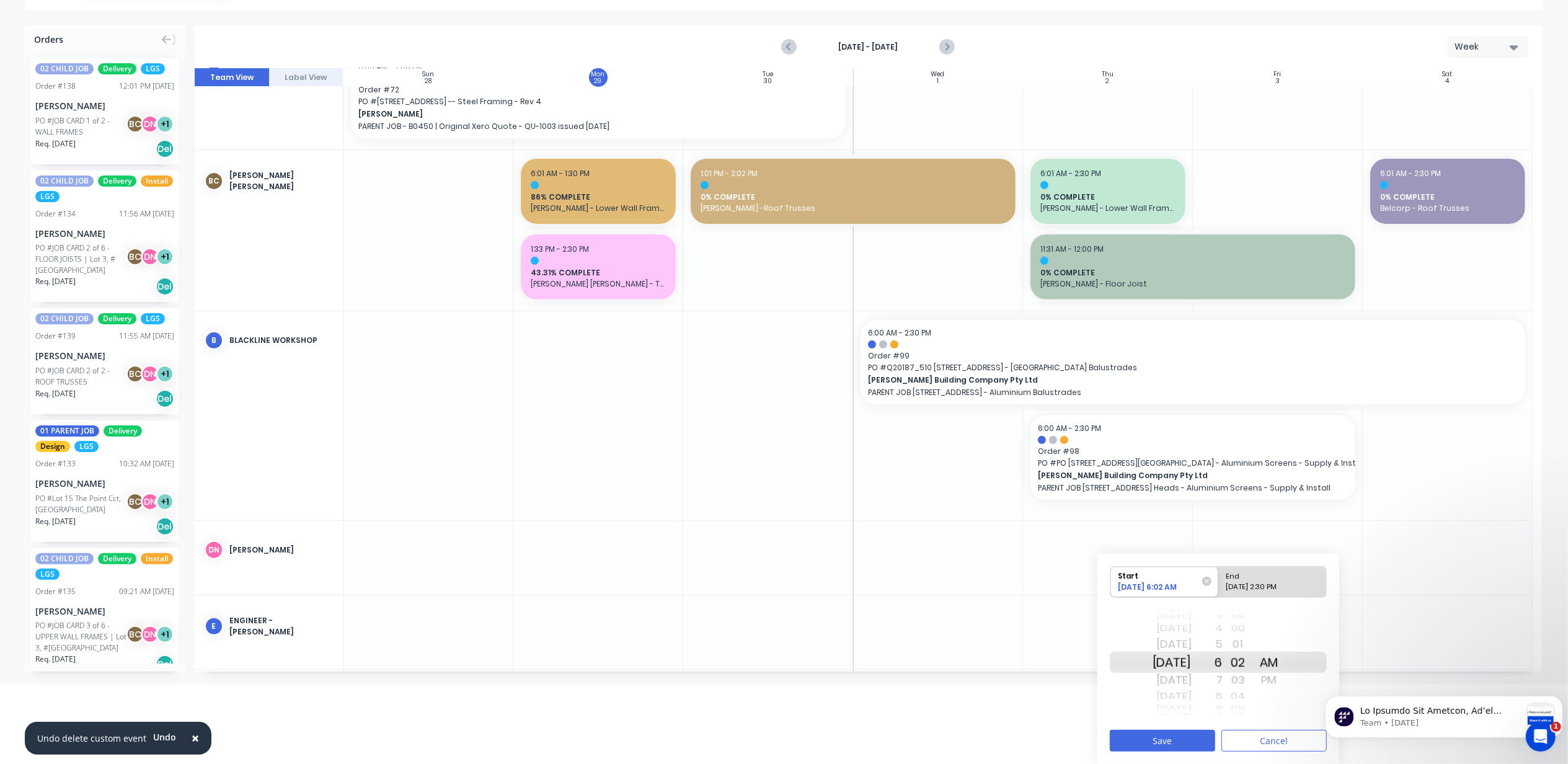
click at [1240, 583] on div "[DATE] 2:30 PM" at bounding box center [1267, 590] width 90 height 15
click at [1219, 583] on input "End [DATE] 2:30 PM" at bounding box center [1218, 582] width 1 height 30
radio input "true"
click at [1181, 662] on div "[DATE]" at bounding box center [1172, 662] width 39 height 21
click at [1185, 738] on button "Save" at bounding box center [1163, 740] width 105 height 21
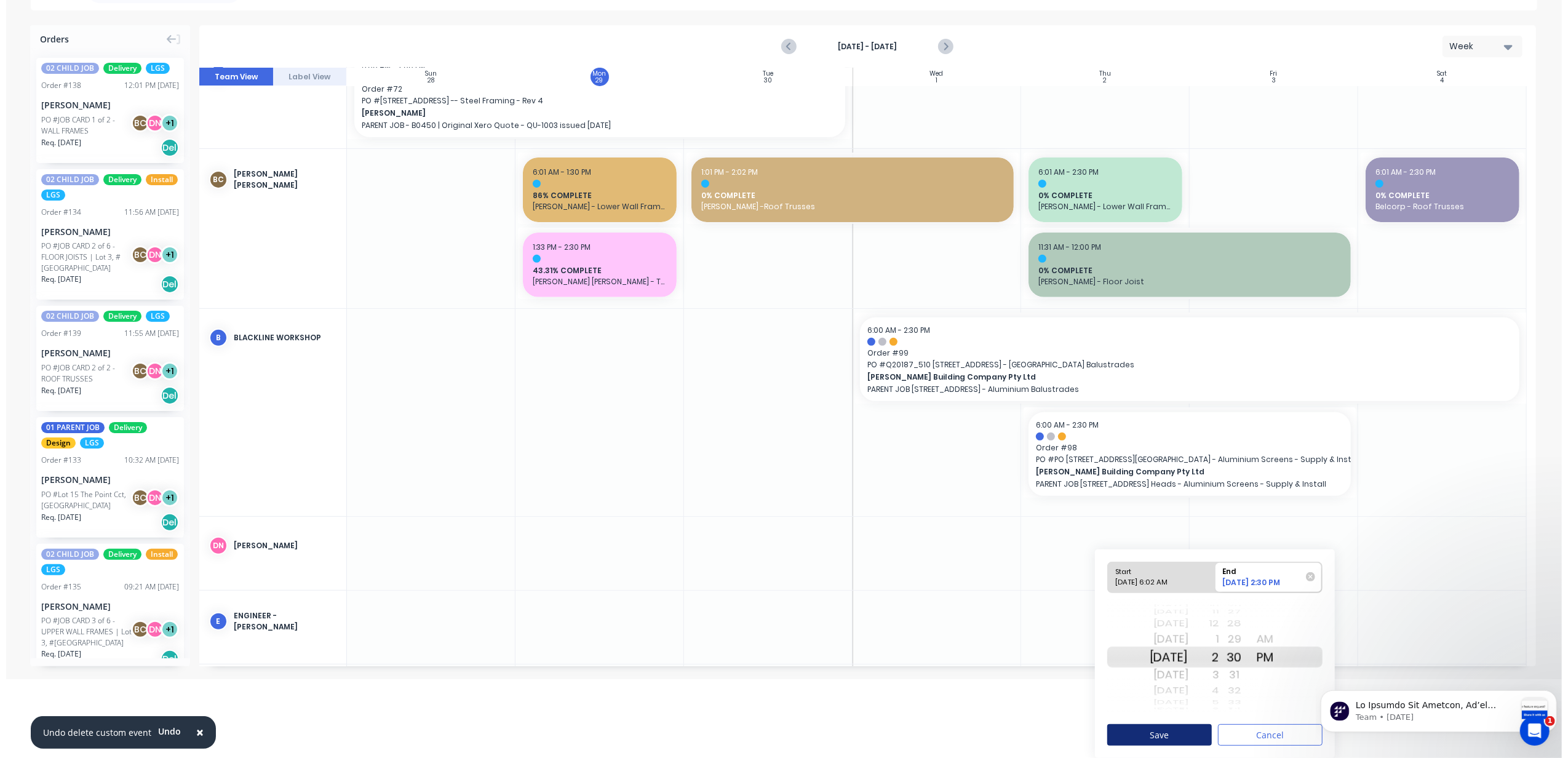
scroll to position [0, 0]
